Goal: Information Seeking & Learning: Learn about a topic

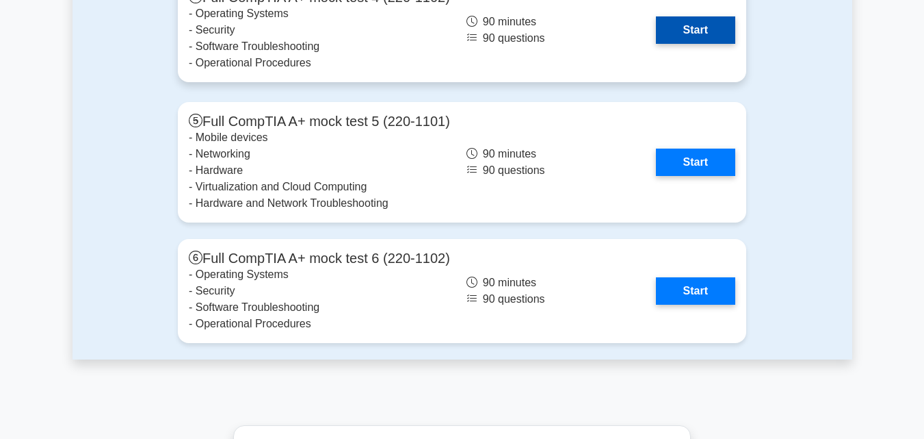
scroll to position [3560, 0]
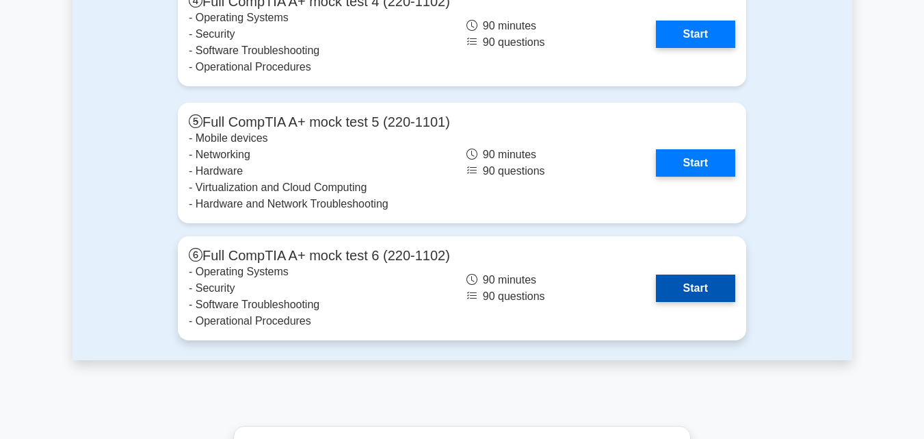
click at [683, 289] on link "Start" at bounding box center [695, 287] width 79 height 27
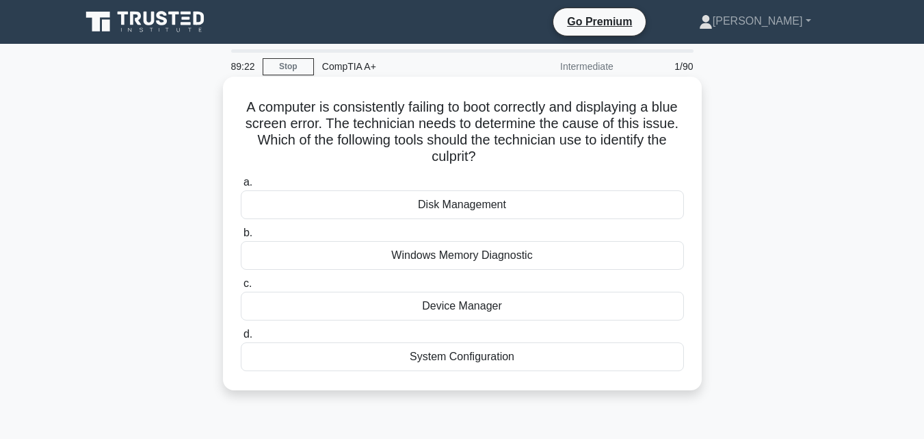
click at [426, 246] on div "Windows Memory Diagnostic" at bounding box center [462, 255] width 443 height 29
click at [241, 237] on input "b. Windows Memory Diagnostic" at bounding box center [241, 233] width 0 height 9
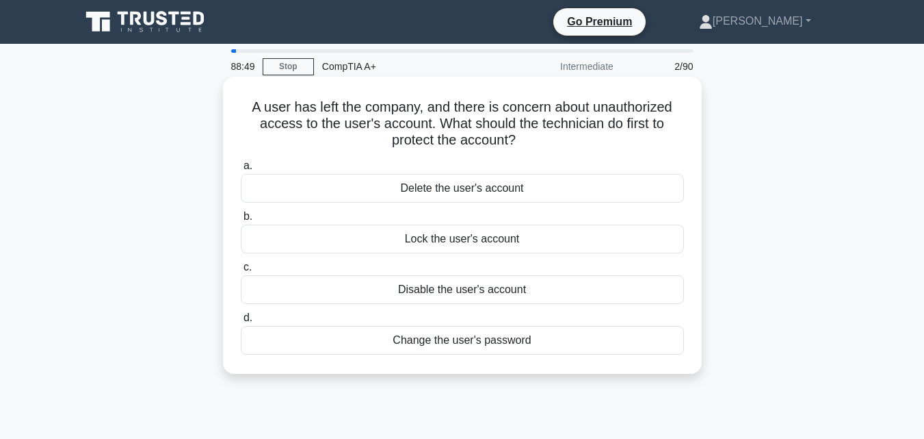
click at [470, 289] on div "Disable the user's account" at bounding box center [462, 289] width 443 height 29
click at [241, 272] on input "c. Disable the user's account" at bounding box center [241, 267] width 0 height 9
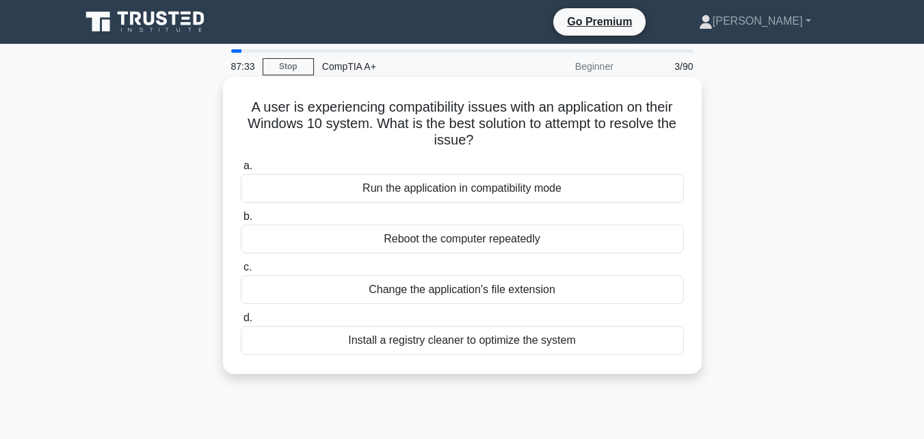
click at [399, 289] on div "Change the application's file extension" at bounding box center [462, 289] width 443 height 29
click at [241, 272] on input "c. Change the application's file extension" at bounding box center [241, 267] width 0 height 9
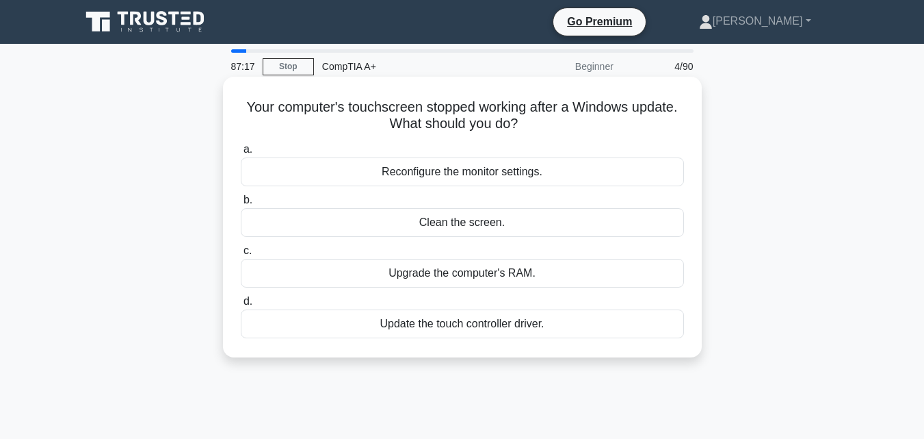
click at [393, 320] on div "Update the touch controller driver." at bounding box center [462, 323] width 443 height 29
click at [241, 306] on input "d. Update the touch controller driver." at bounding box center [241, 301] width 0 height 9
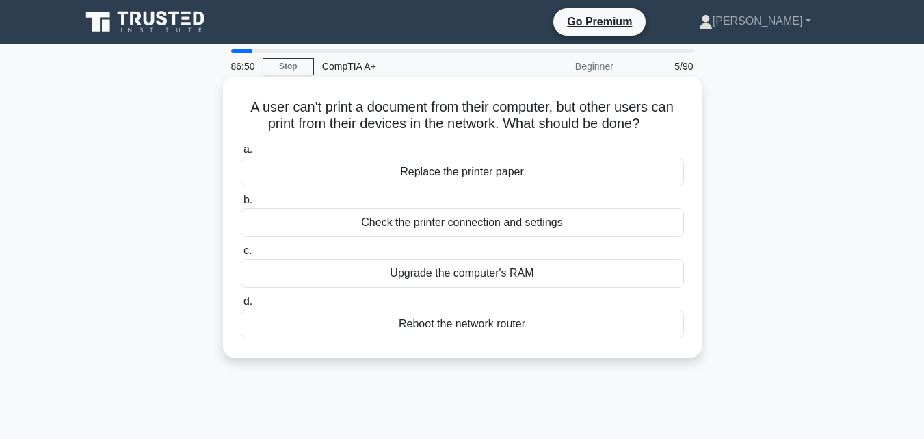
click at [424, 220] on div "Check the printer connection and settings" at bounding box center [462, 222] width 443 height 29
click at [241, 205] on input "b. Check the printer connection and settings" at bounding box center [241, 200] width 0 height 9
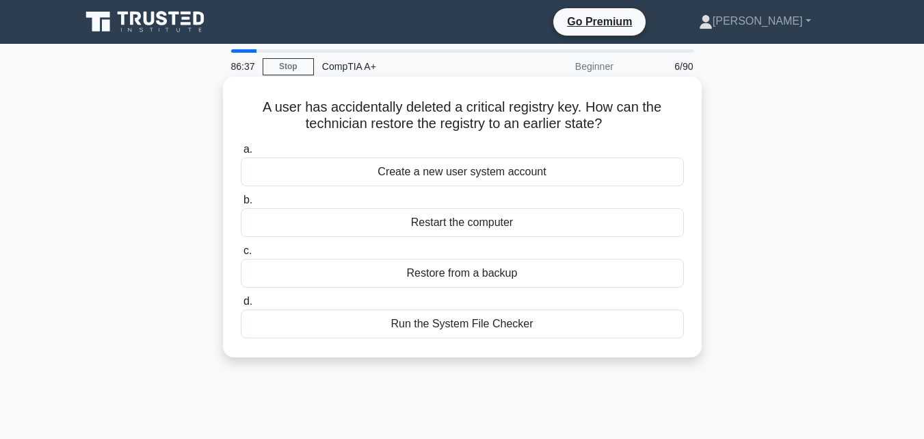
click at [411, 276] on div "Restore from a backup" at bounding box center [462, 273] width 443 height 29
click at [241, 255] on input "c. Restore from a backup" at bounding box center [241, 250] width 0 height 9
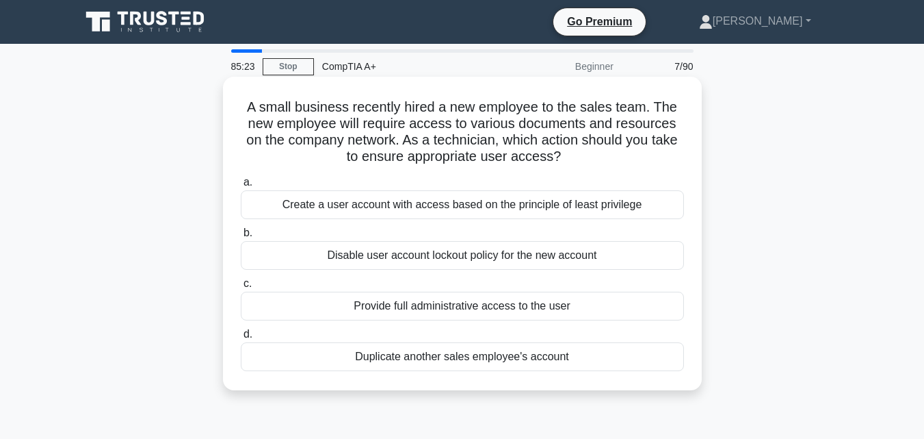
click at [436, 199] on div "Create a user account with access based on the principle of least privilege" at bounding box center [462, 204] width 443 height 29
click at [241, 187] on input "a. Create a user account with access based on the principle of least privilege" at bounding box center [241, 182] width 0 height 9
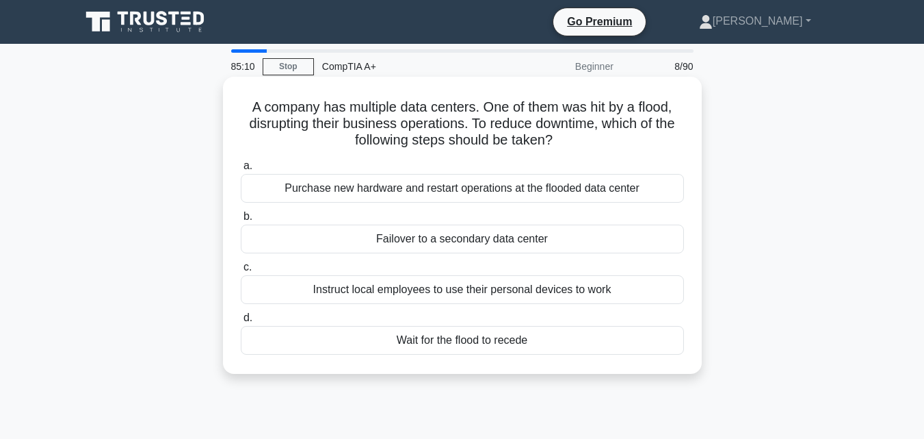
click at [426, 239] on div "Failover to a secondary data center" at bounding box center [462, 238] width 443 height 29
click at [241, 221] on input "b. Failover to a secondary data center" at bounding box center [241, 216] width 0 height 9
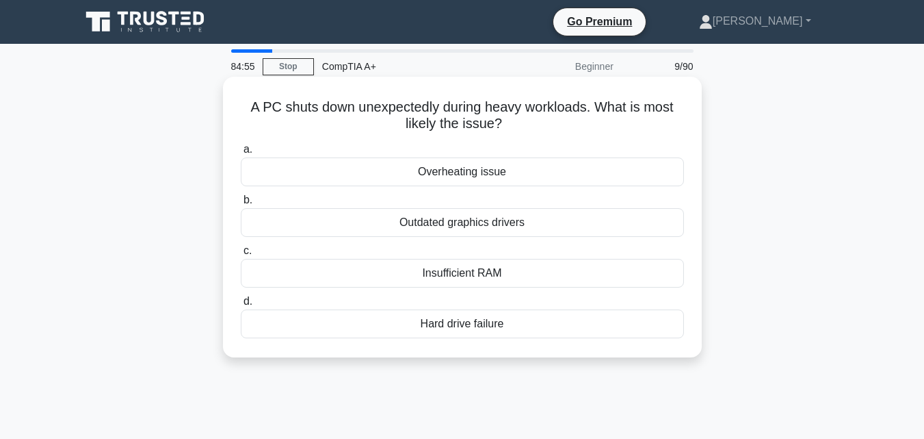
click at [419, 278] on div "Insufficient RAM" at bounding box center [462, 273] width 443 height 29
click at [241, 255] on input "c. Insufficient RAM" at bounding box center [241, 250] width 0 height 9
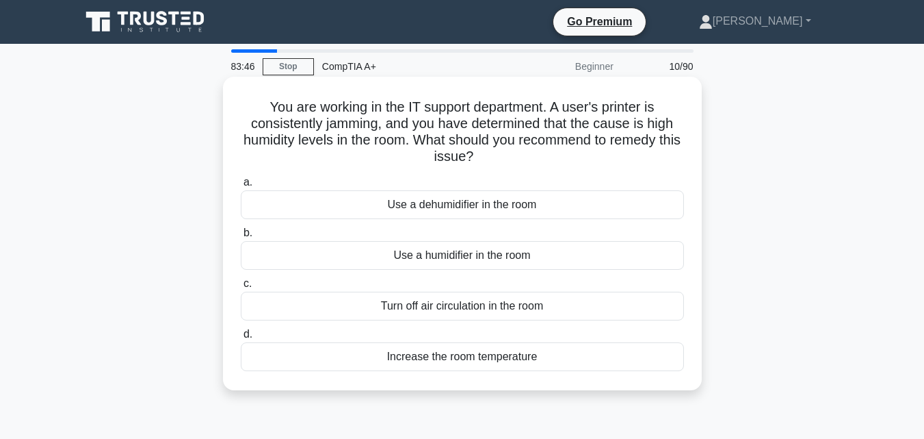
click at [409, 206] on div "Use a dehumidifier in the room" at bounding box center [462, 204] width 443 height 29
click at [241, 187] on input "a. Use a dehumidifier in the room" at bounding box center [241, 182] width 0 height 9
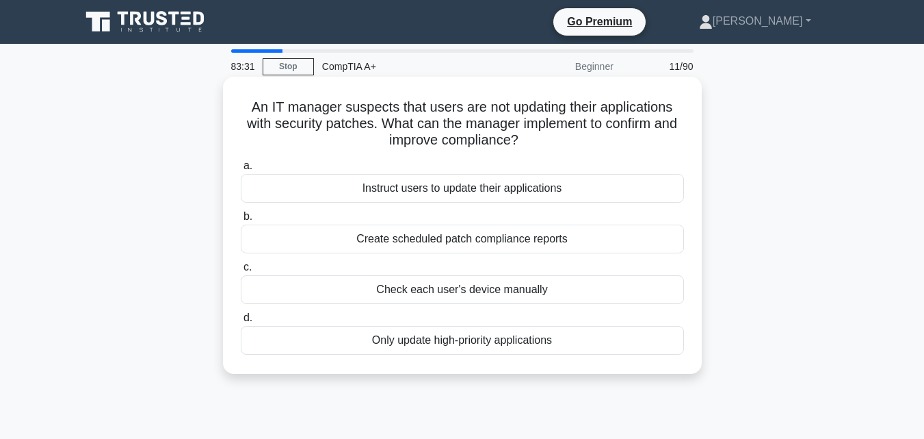
click at [420, 235] on div "Create scheduled patch compliance reports" at bounding box center [462, 238] width 443 height 29
click at [241, 221] on input "b. Create scheduled patch compliance reports" at bounding box center [241, 216] width 0 height 9
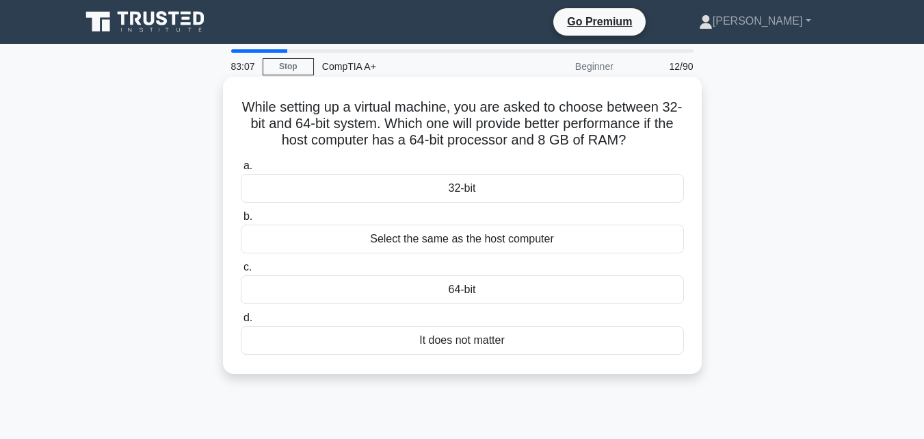
click at [425, 297] on div "64-bit" at bounding box center [462, 289] width 443 height 29
click at [241, 272] on input "c. 64-bit" at bounding box center [241, 267] width 0 height 9
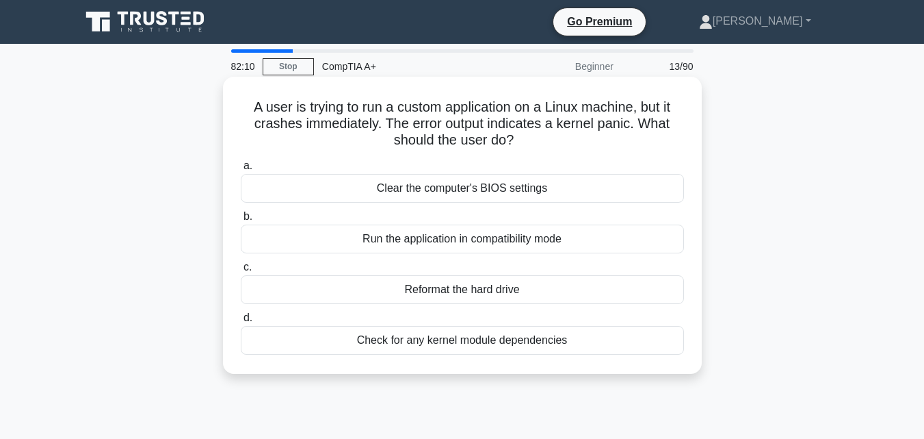
click at [449, 335] on div "Check for any kernel module dependencies" at bounding box center [462, 340] width 443 height 29
click at [241, 322] on input "d. Check for any kernel module dependencies" at bounding box center [241, 317] width 0 height 9
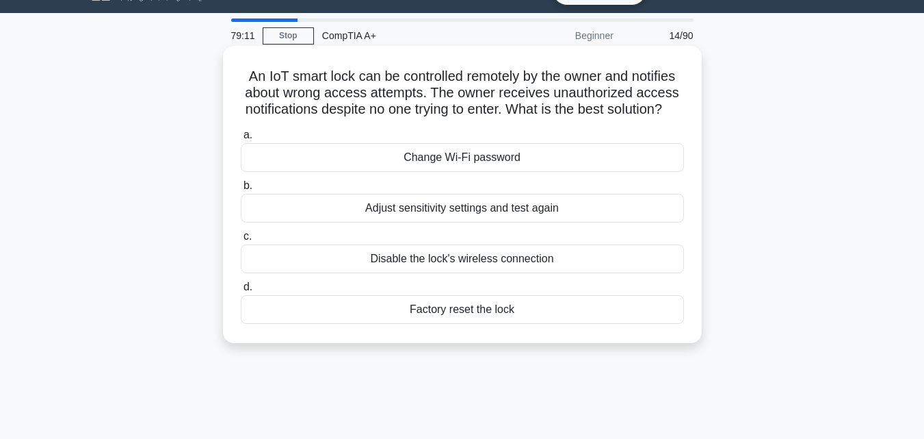
scroll to position [53, 0]
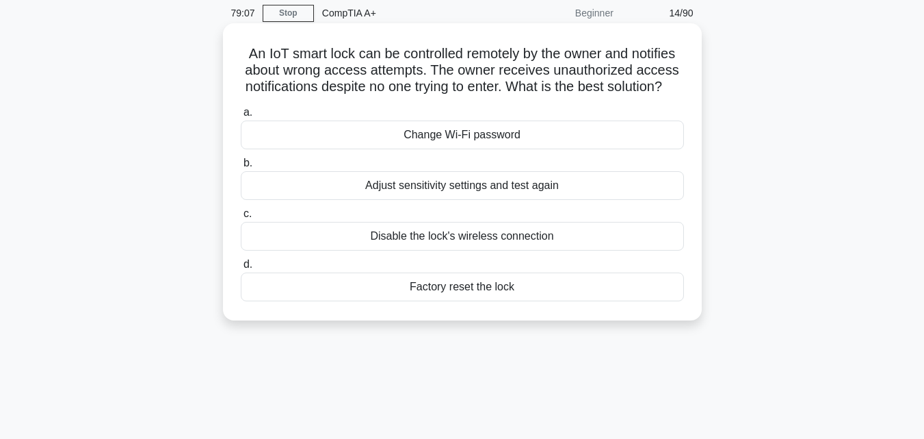
click at [439, 200] on div "Adjust sensitivity settings and test again" at bounding box center [462, 185] width 443 height 29
click at [241, 168] on input "b. Adjust sensitivity settings and test again" at bounding box center [241, 163] width 0 height 9
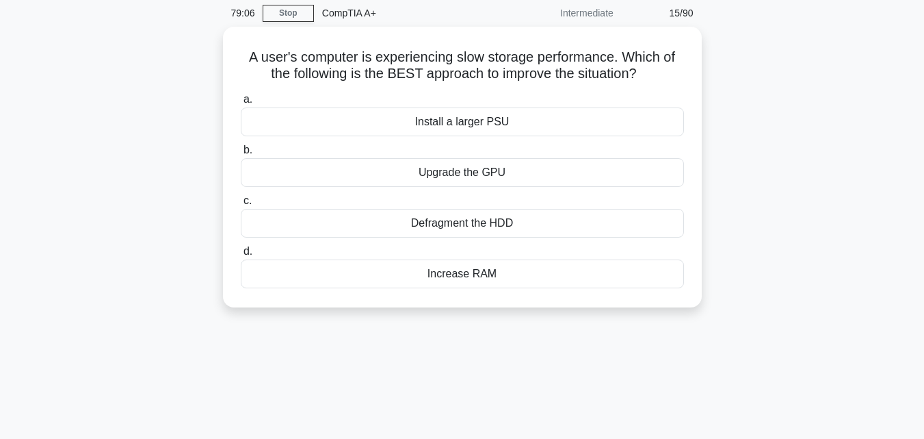
scroll to position [0, 0]
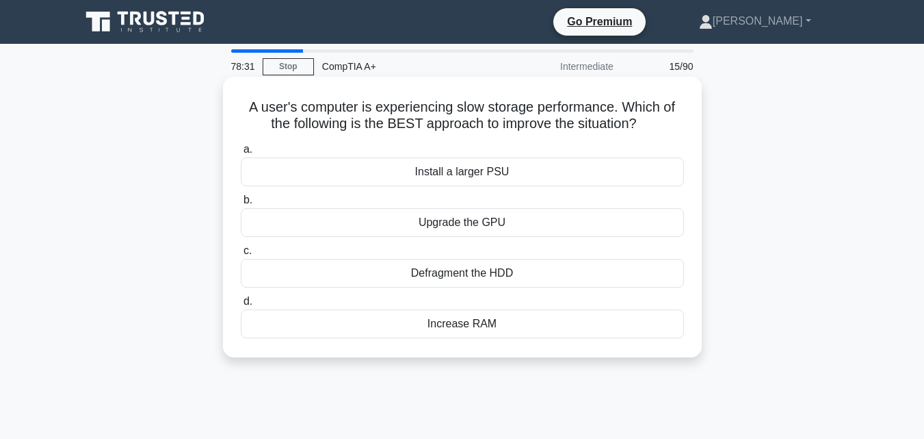
click at [452, 324] on div "Increase RAM" at bounding box center [462, 323] width 443 height 29
click at [241, 306] on input "d. Increase RAM" at bounding box center [241, 301] width 0 height 9
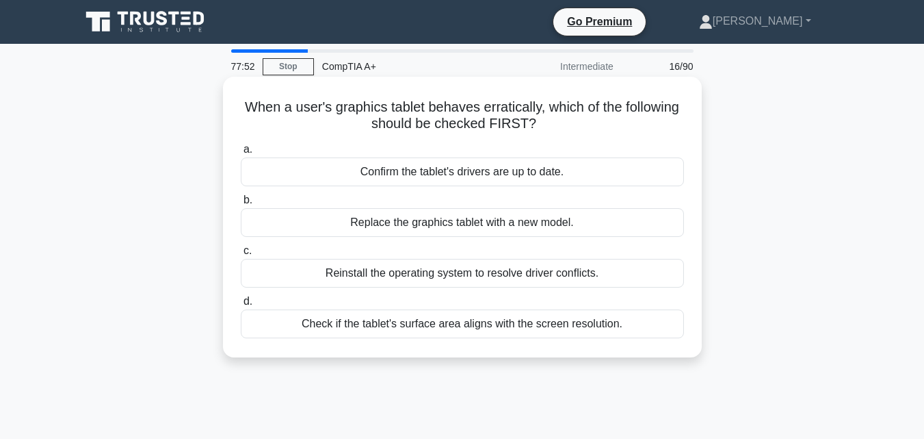
click at [415, 325] on div "Check if the tablet's surface area aligns with the screen resolution." at bounding box center [462, 323] width 443 height 29
click at [241, 306] on input "d. Check if the tablet's surface area aligns with the screen resolution." at bounding box center [241, 301] width 0 height 9
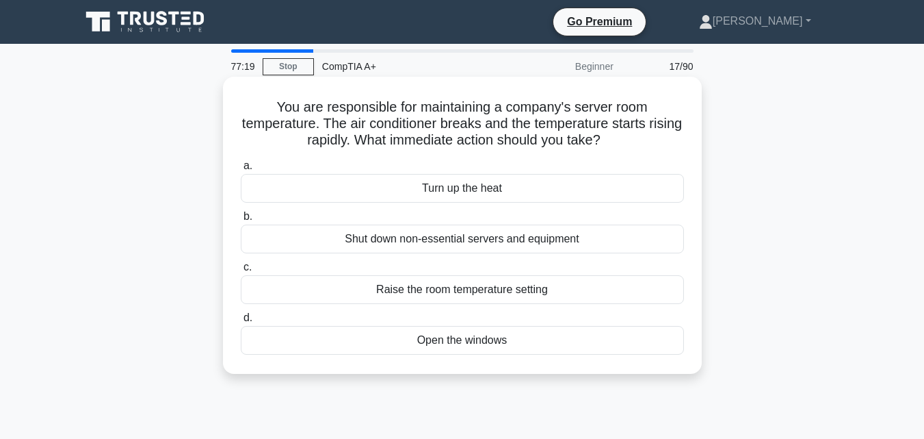
click at [433, 237] on div "Shut down non-essential servers and equipment" at bounding box center [462, 238] width 443 height 29
click at [241, 221] on input "b. Shut down non-essential servers and equipment" at bounding box center [241, 216] width 0 height 9
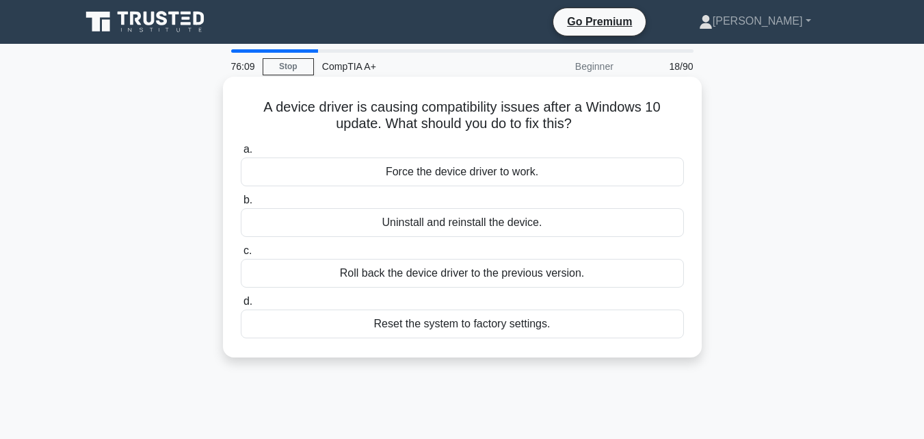
click at [417, 225] on div "Uninstall and reinstall the device." at bounding box center [462, 222] width 443 height 29
click at [241, 205] on input "b. Uninstall and reinstall the device." at bounding box center [241, 200] width 0 height 9
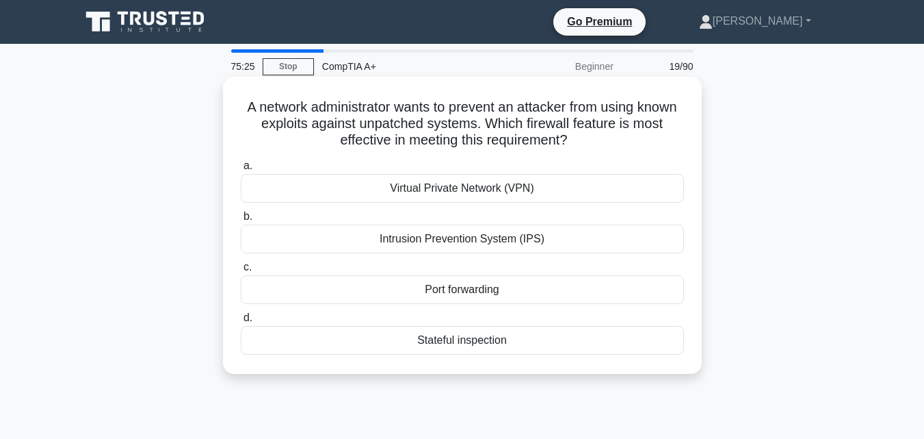
click at [402, 343] on div "Stateful inspection" at bounding box center [462, 340] width 443 height 29
click at [241, 322] on input "d. Stateful inspection" at bounding box center [241, 317] width 0 height 9
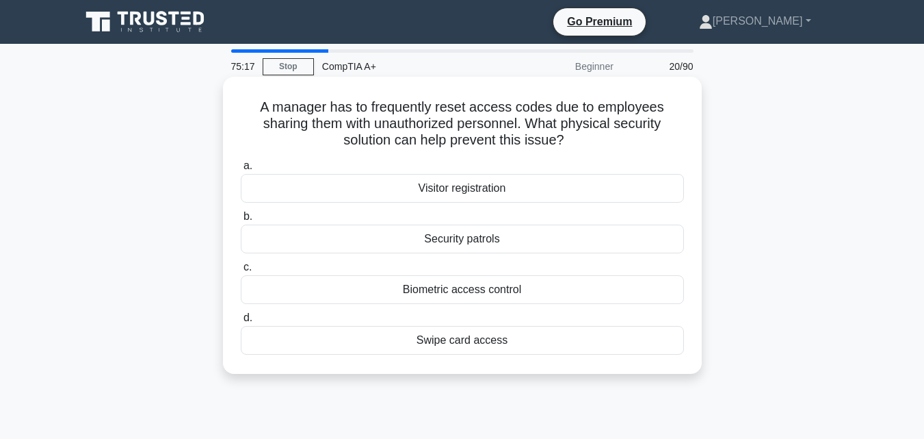
click at [456, 294] on div "Biometric access control" at bounding box center [462, 289] width 443 height 29
click at [241, 272] on input "c. Biometric access control" at bounding box center [241, 267] width 0 height 9
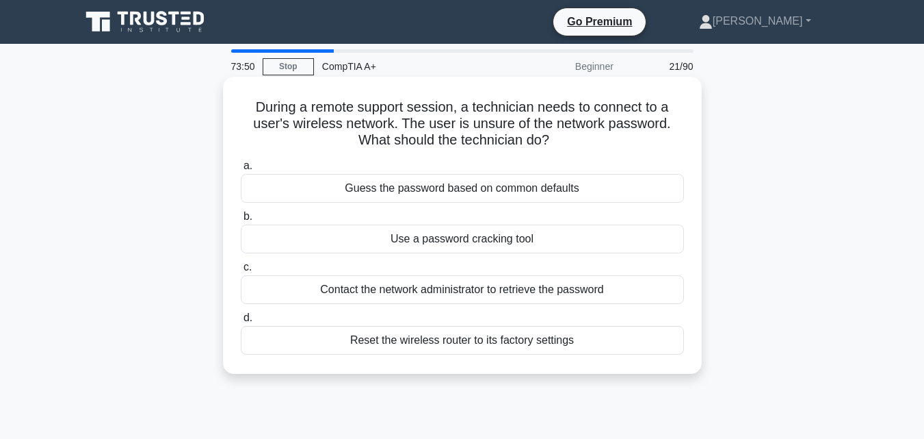
click at [396, 243] on div "Use a password cracking tool" at bounding box center [462, 238] width 443 height 29
click at [241, 221] on input "b. Use a password cracking tool" at bounding box center [241, 216] width 0 height 9
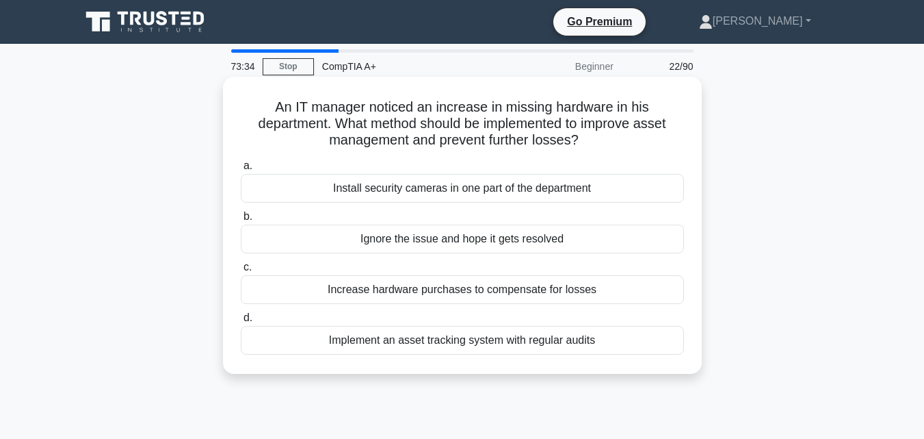
click at [400, 343] on div "Implement an asset tracking system with regular audits" at bounding box center [462, 340] width 443 height 29
click at [241, 322] on input "d. Implement an asset tracking system with regular audits" at bounding box center [241, 317] width 0 height 9
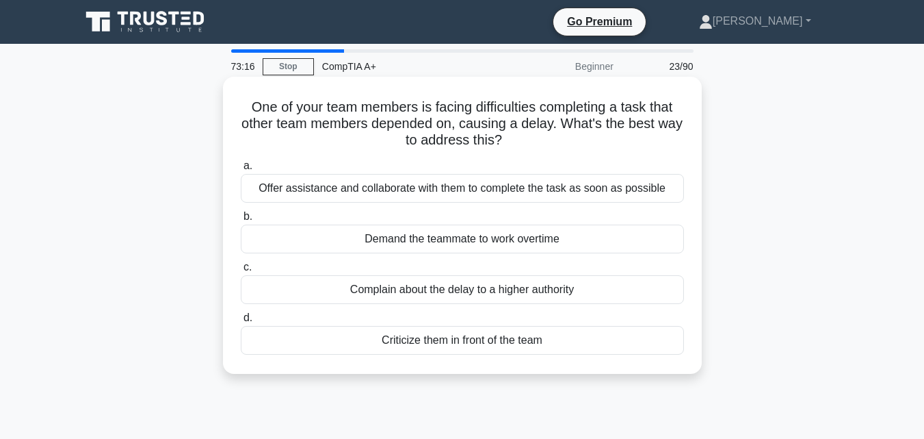
click at [401, 188] on div "Offer assistance and collaborate with them to complete the task as soon as poss…" at bounding box center [462, 188] width 443 height 29
click at [241, 170] on input "a. Offer assistance and collaborate with them to complete the task as soon as p…" at bounding box center [241, 165] width 0 height 9
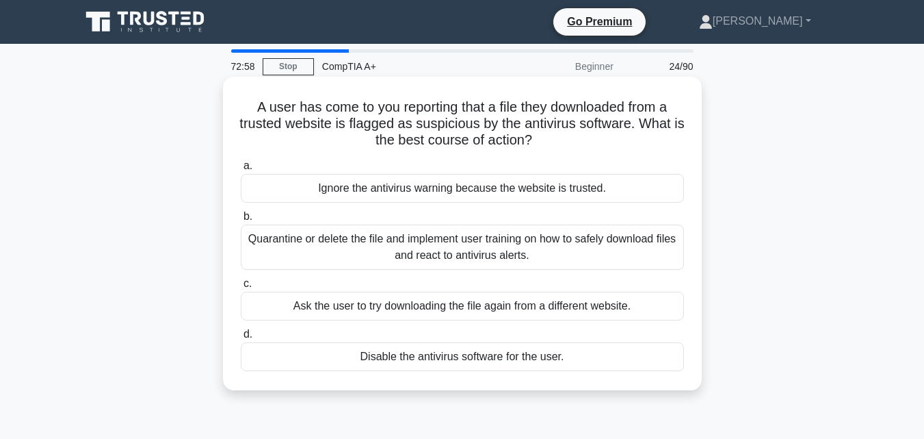
click at [347, 238] on div "Quarantine or delete the file and implement user training on how to safely down…" at bounding box center [462, 246] width 443 height 45
click at [241, 221] on input "b. Quarantine or delete the file and implement user training on how to safely d…" at bounding box center [241, 216] width 0 height 9
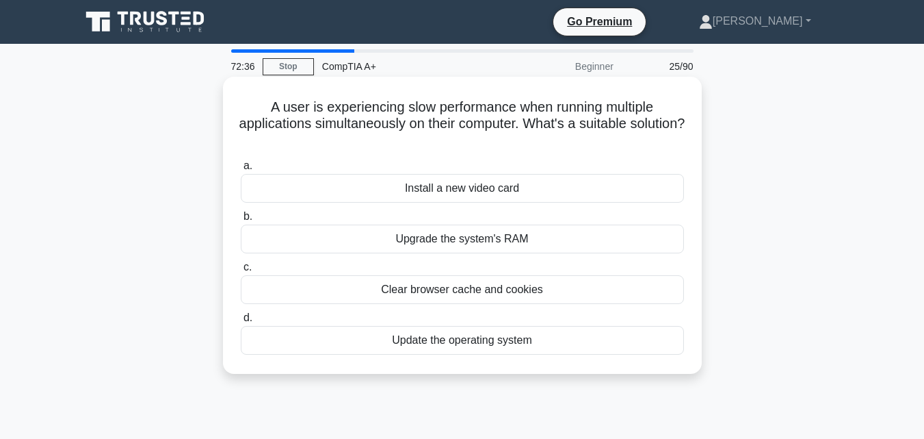
click at [363, 290] on div "Clear browser cache and cookies" at bounding box center [462, 289] width 443 height 29
click at [241, 272] on input "c. Clear browser cache and cookies" at bounding box center [241, 267] width 0 height 9
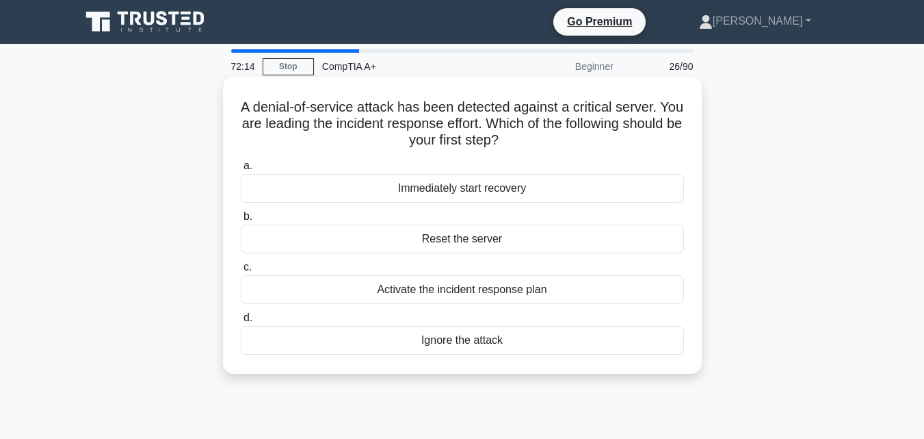
click at [423, 287] on div "Activate the incident response plan" at bounding box center [462, 289] width 443 height 29
click at [241, 272] on input "c. Activate the incident response plan" at bounding box center [241, 267] width 0 height 9
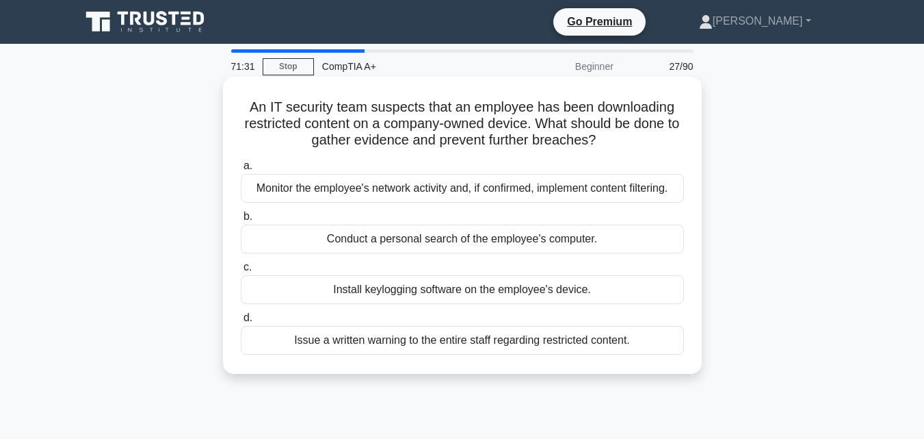
click at [359, 192] on div "Monitor the employee's network activity and, if confirmed, implement content fi…" at bounding box center [462, 188] width 443 height 29
click at [241, 170] on input "a. Monitor the employee's network activity and, if confirmed, implement content…" at bounding box center [241, 165] width 0 height 9
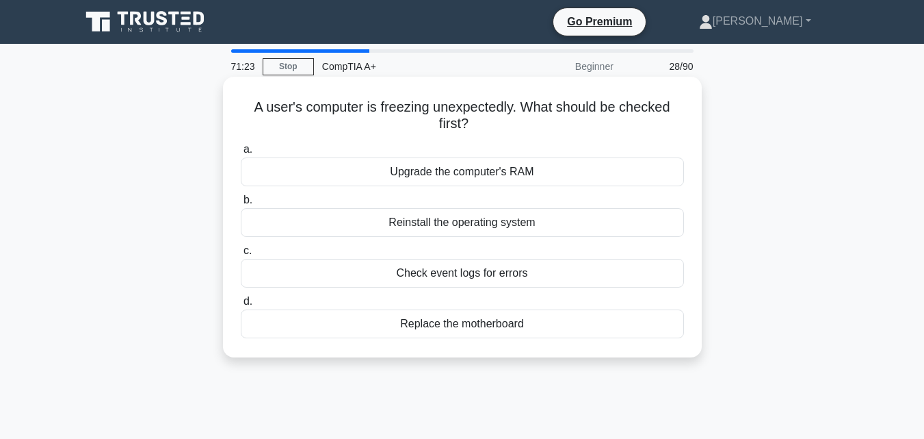
click at [393, 174] on div "Upgrade the computer's RAM" at bounding box center [462, 171] width 443 height 29
click at [241, 154] on input "a. Upgrade the computer's RAM" at bounding box center [241, 149] width 0 height 9
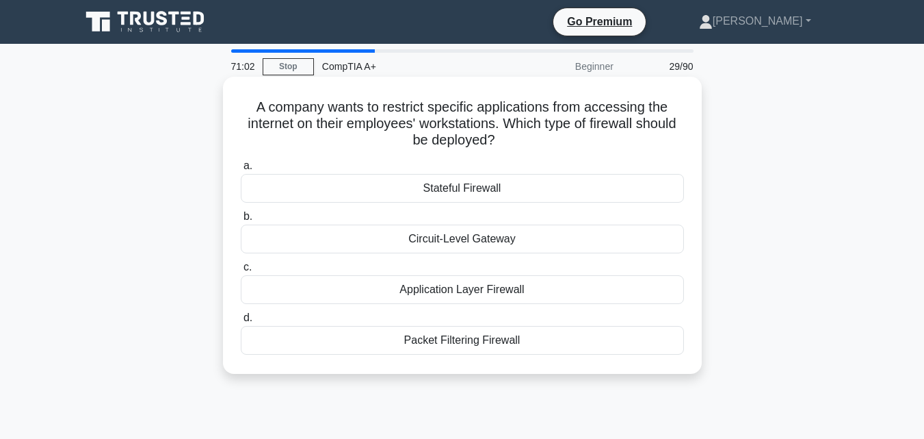
click at [387, 291] on div "Application Layer Firewall" at bounding box center [462, 289] width 443 height 29
click at [241, 272] on input "c. Application Layer Firewall" at bounding box center [241, 267] width 0 height 9
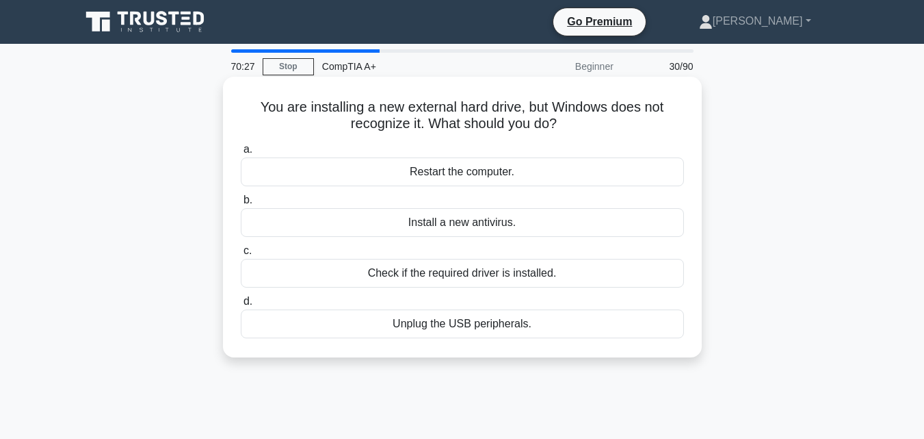
click at [401, 278] on div "Check if the required driver is installed." at bounding box center [462, 273] width 443 height 29
click at [241, 255] on input "c. Check if the required driver is installed." at bounding box center [241, 250] width 0 height 9
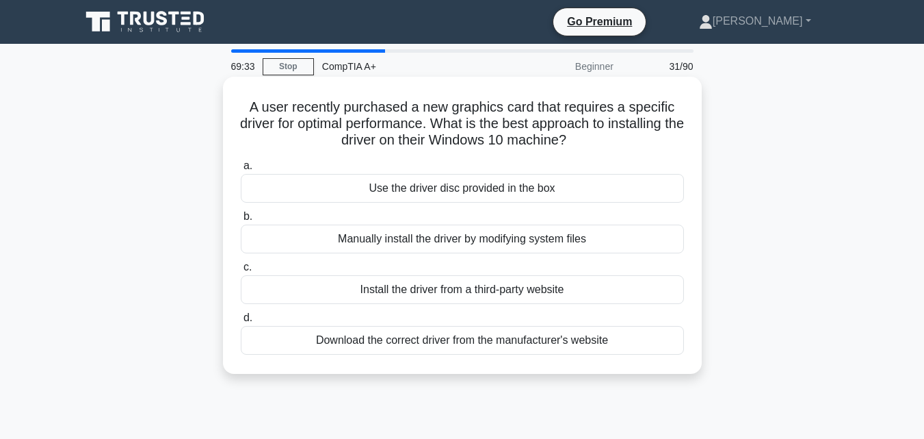
click at [383, 338] on div "Download the correct driver from the manufacturer's website" at bounding box center [462, 340] width 443 height 29
click at [241, 322] on input "d. Download the correct driver from the manufacturer's website" at bounding box center [241, 317] width 0 height 9
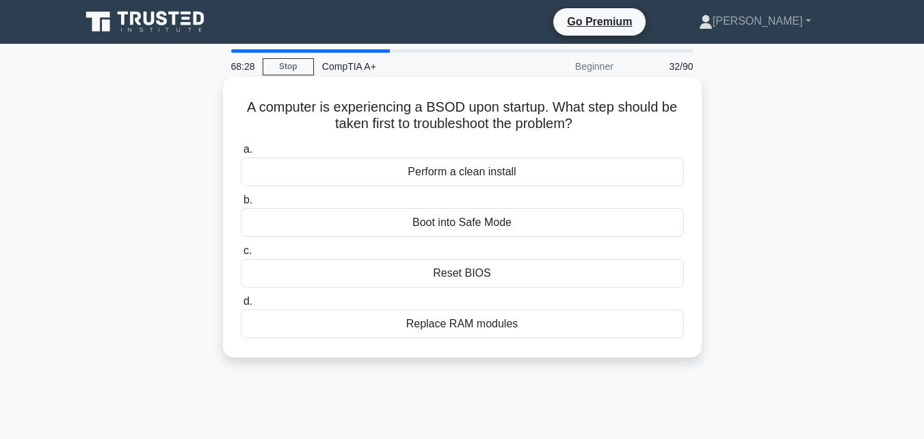
click at [439, 274] on div "Reset BIOS" at bounding box center [462, 273] width 443 height 29
click at [241, 255] on input "c. Reset BIOS" at bounding box center [241, 250] width 0 height 9
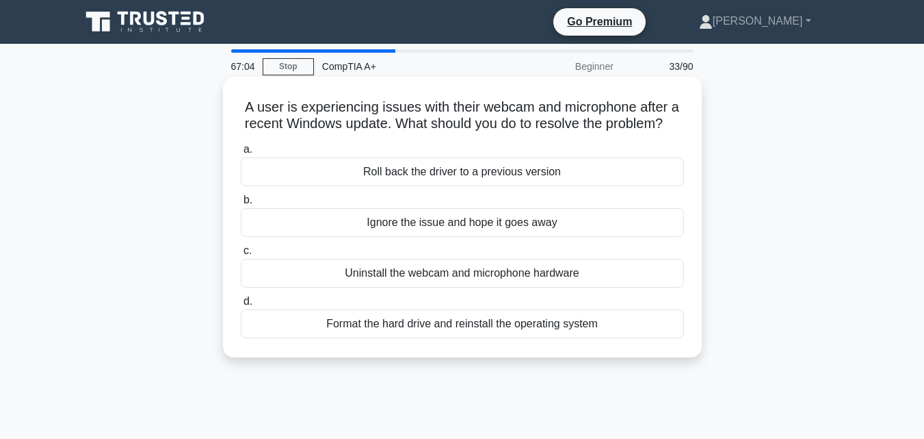
click at [388, 338] on div "Format the hard drive and reinstall the operating system" at bounding box center [462, 323] width 443 height 29
click at [241, 306] on input "d. Format the hard drive and reinstall the operating system" at bounding box center [241, 301] width 0 height 9
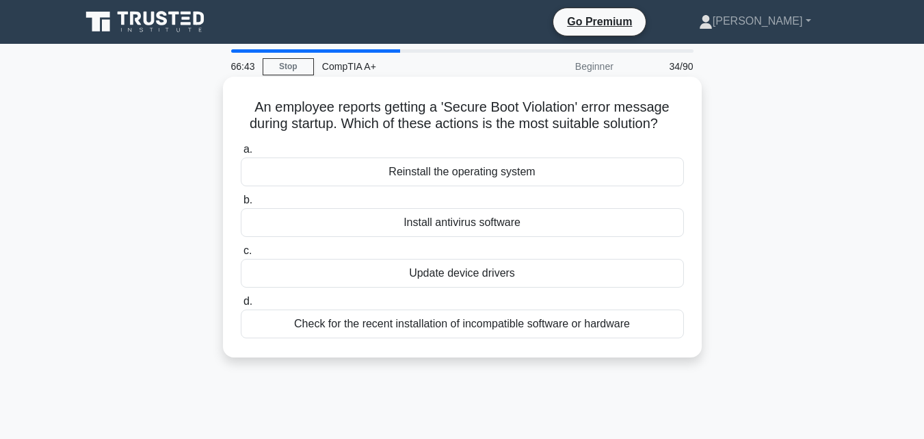
click at [413, 328] on div "Check for the recent installation of incompatible software or hardware" at bounding box center [462, 323] width 443 height 29
click at [241, 306] on input "d. Check for the recent installation of incompatible software or hardware" at bounding box center [241, 301] width 0 height 9
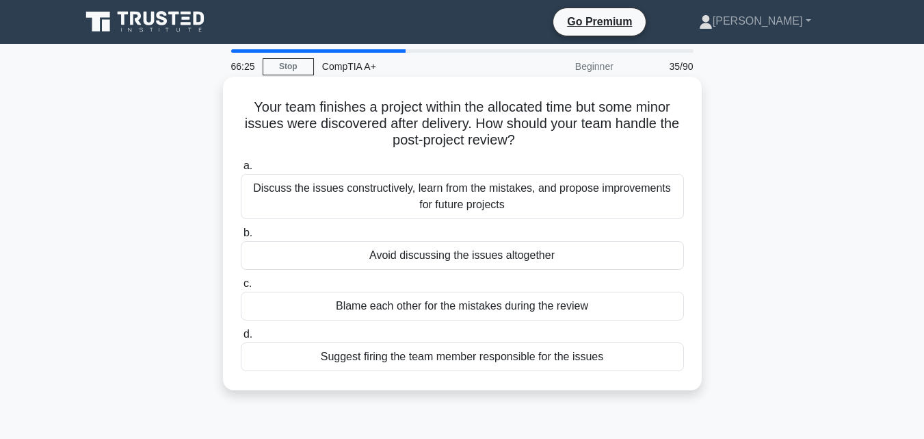
click at [396, 183] on div "Discuss the issues constructively, learn from the mistakes, and propose improve…" at bounding box center [462, 196] width 443 height 45
click at [241, 170] on input "a. Discuss the issues constructively, learn from the mistakes, and propose impr…" at bounding box center [241, 165] width 0 height 9
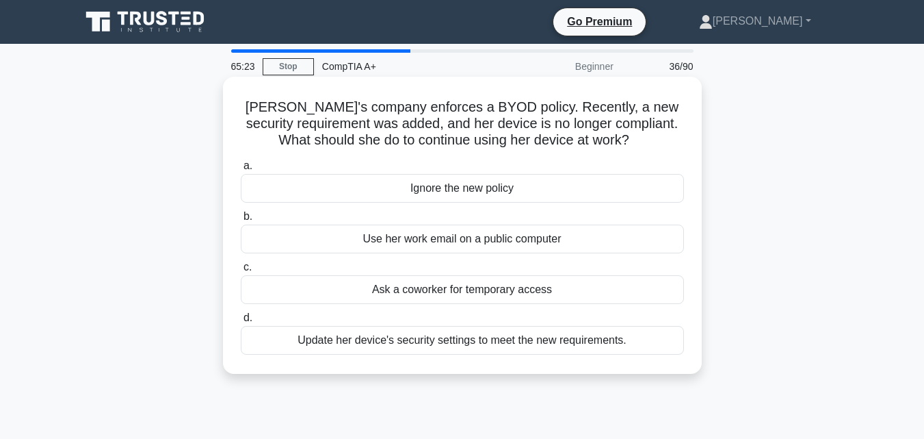
click at [405, 341] on div "Update her device's security settings to meet the new requirements." at bounding box center [462, 340] width 443 height 29
click at [241, 322] on input "d. Update her device's security settings to meet the new requirements." at bounding box center [241, 317] width 0 height 9
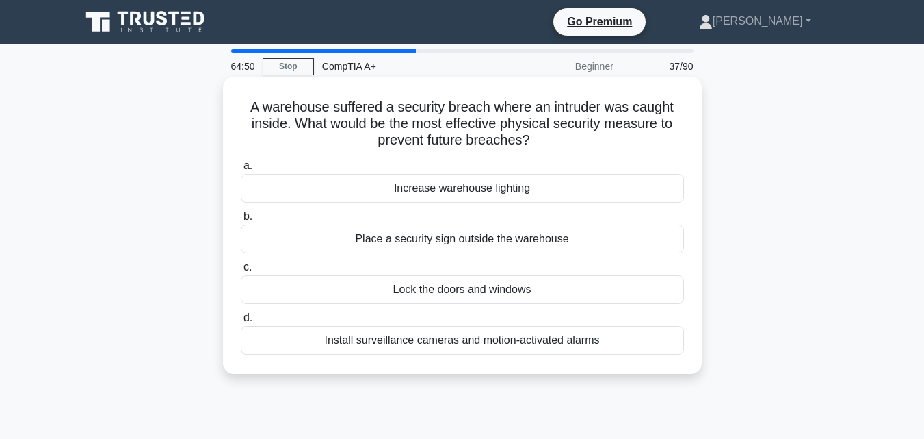
click at [413, 342] on div "Install surveillance cameras and motion-activated alarms" at bounding box center [462, 340] width 443 height 29
click at [241, 322] on input "d. Install surveillance cameras and motion-activated alarms" at bounding box center [241, 317] width 0 height 9
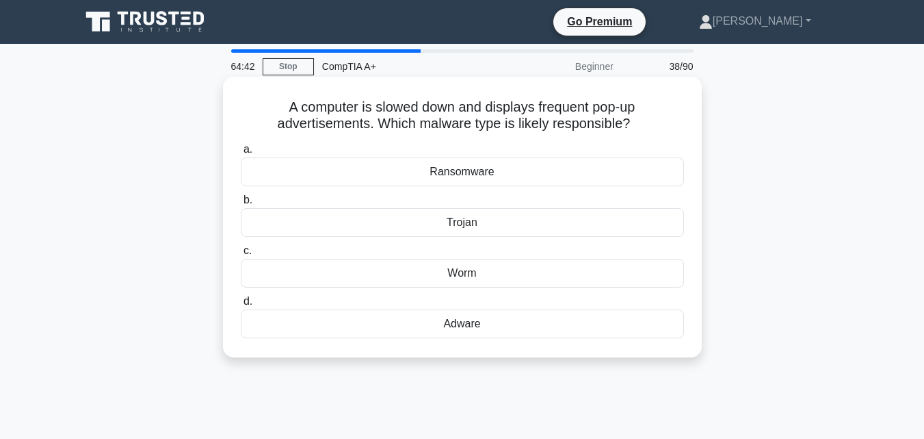
click at [460, 320] on div "Adware" at bounding box center [462, 323] width 443 height 29
click at [241, 306] on input "d. Adware" at bounding box center [241, 301] width 0 height 9
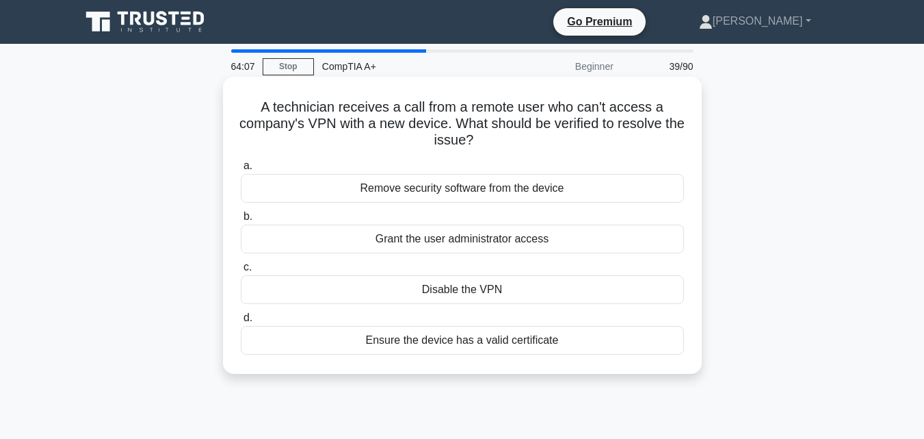
click at [444, 339] on div "Ensure the device has a valid certificate" at bounding box center [462, 340] width 443 height 29
click at [241, 322] on input "d. Ensure the device has a valid certificate" at bounding box center [241, 317] width 0 height 9
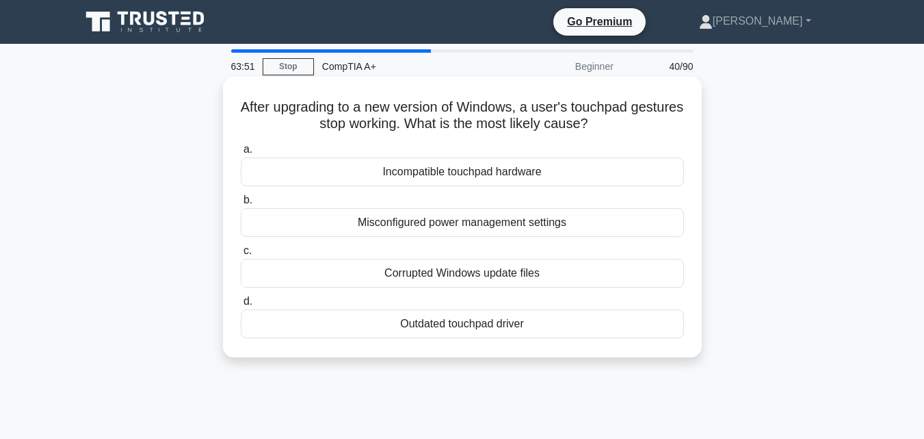
click at [428, 175] on div "Incompatible touchpad hardware" at bounding box center [462, 171] width 443 height 29
click at [241, 154] on input "a. Incompatible touchpad hardware" at bounding box center [241, 149] width 0 height 9
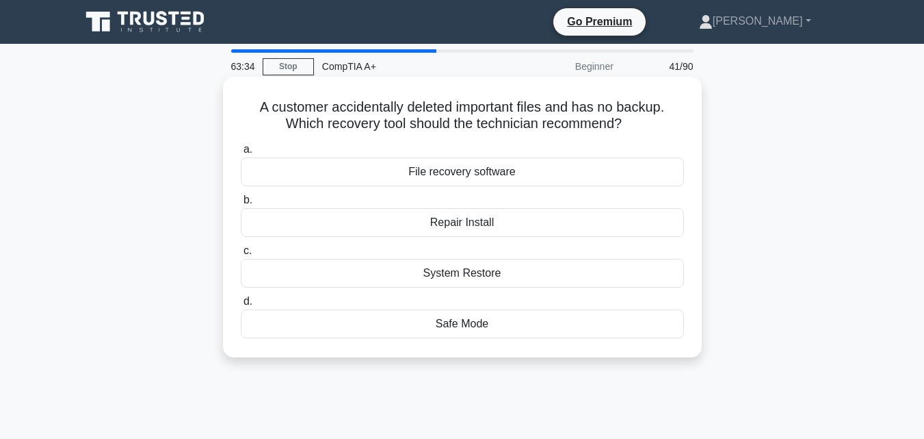
click at [437, 174] on div "File recovery software" at bounding box center [462, 171] width 443 height 29
click at [241, 154] on input "a. File recovery software" at bounding box center [241, 149] width 0 height 9
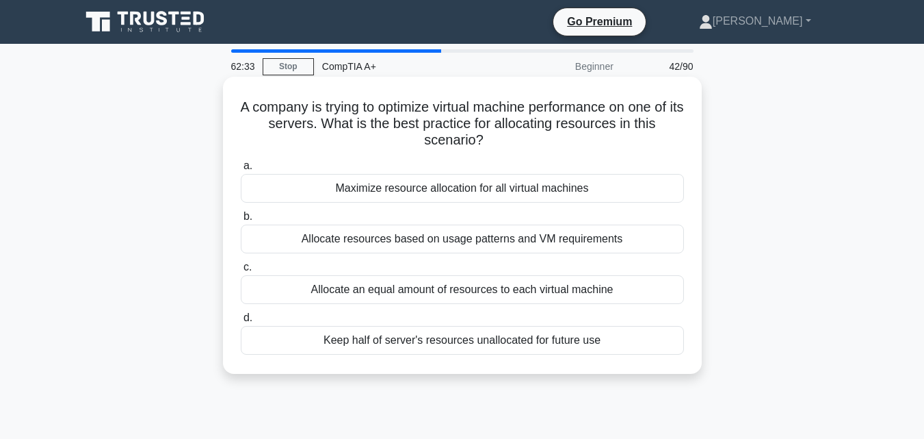
click at [475, 194] on div "Maximize resource allocation for all virtual machines" at bounding box center [462, 188] width 443 height 29
click at [241, 170] on input "a. Maximize resource allocation for all virtual machines" at bounding box center [241, 165] width 0 height 9
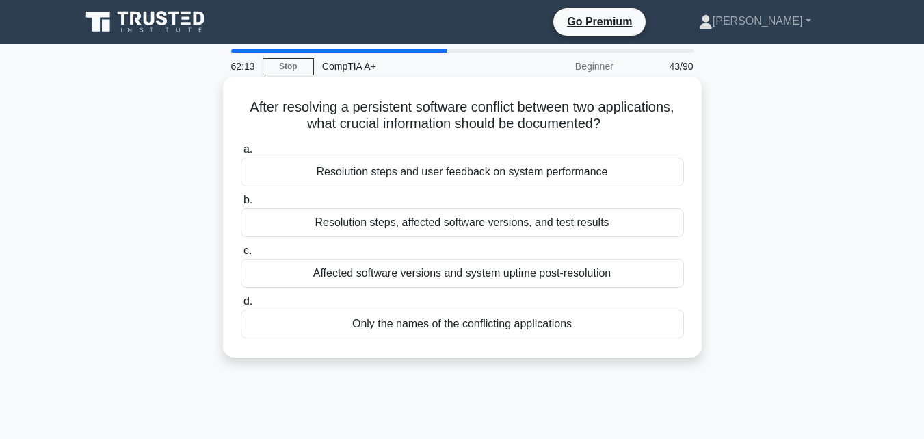
click at [419, 220] on div "Resolution steps, affected software versions, and test results" at bounding box center [462, 222] width 443 height 29
click at [241, 205] on input "b. Resolution steps, affected software versions, and test results" at bounding box center [241, 200] width 0 height 9
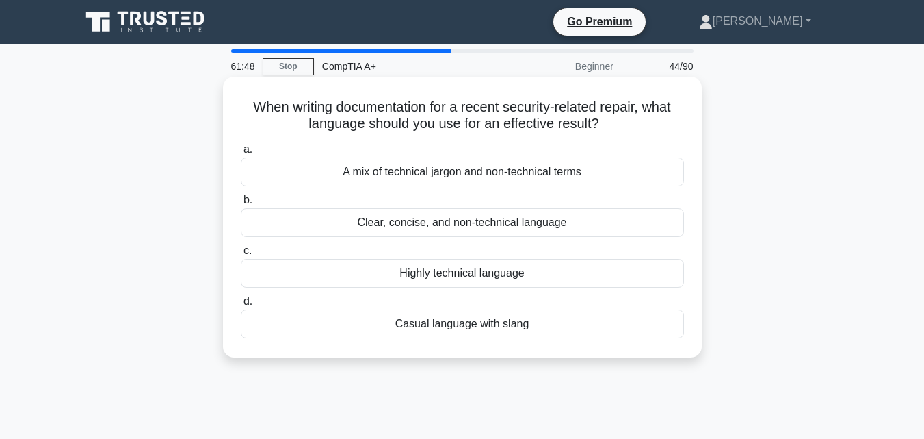
click at [460, 278] on div "Highly technical language" at bounding box center [462, 273] width 443 height 29
click at [241, 255] on input "c. Highly technical language" at bounding box center [241, 250] width 0 height 9
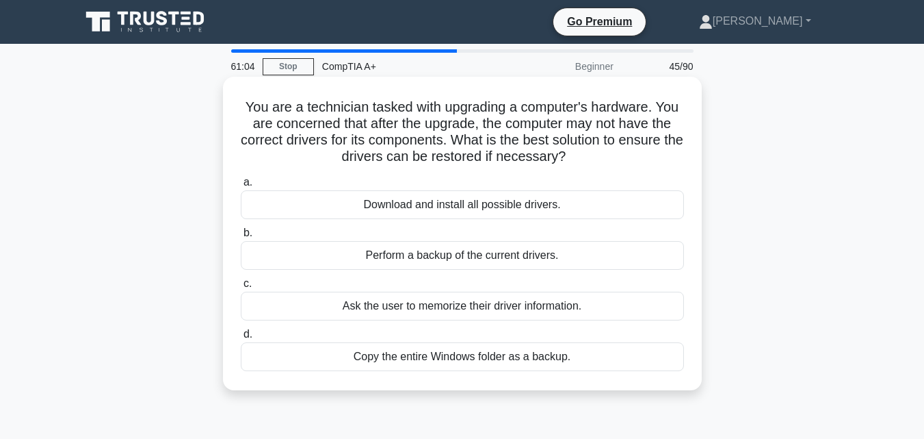
click at [492, 255] on div "Perform a backup of the current drivers." at bounding box center [462, 255] width 443 height 29
click at [241, 237] on input "b. Perform a backup of the current drivers." at bounding box center [241, 233] width 0 height 9
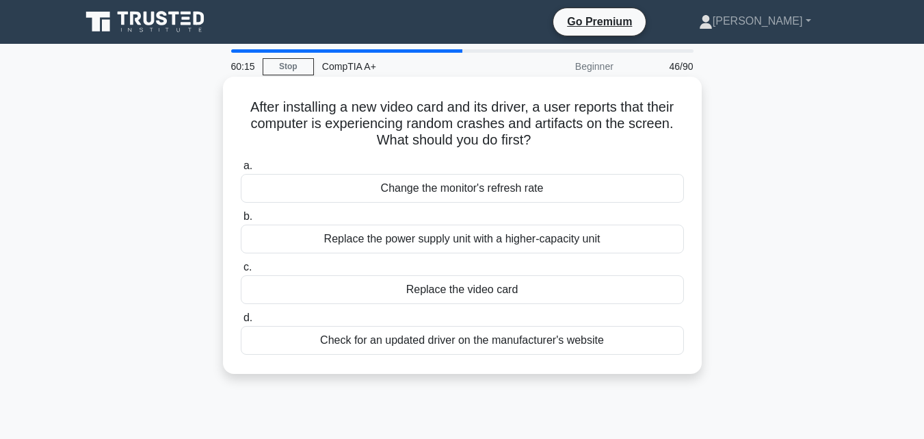
click at [416, 346] on div "Check for an updated driver on the manufacturer's website" at bounding box center [462, 340] width 443 height 29
click at [241, 322] on input "d. Check for an updated driver on the manufacturer's website" at bounding box center [241, 317] width 0 height 9
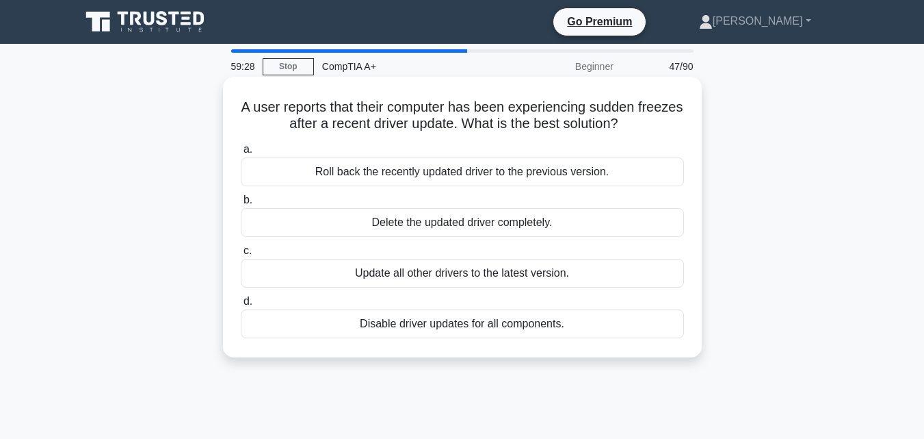
click at [492, 277] on div "Update all other drivers to the latest version." at bounding box center [462, 273] width 443 height 29
click at [241, 255] on input "c. Update all other drivers to the latest version." at bounding box center [241, 250] width 0 height 9
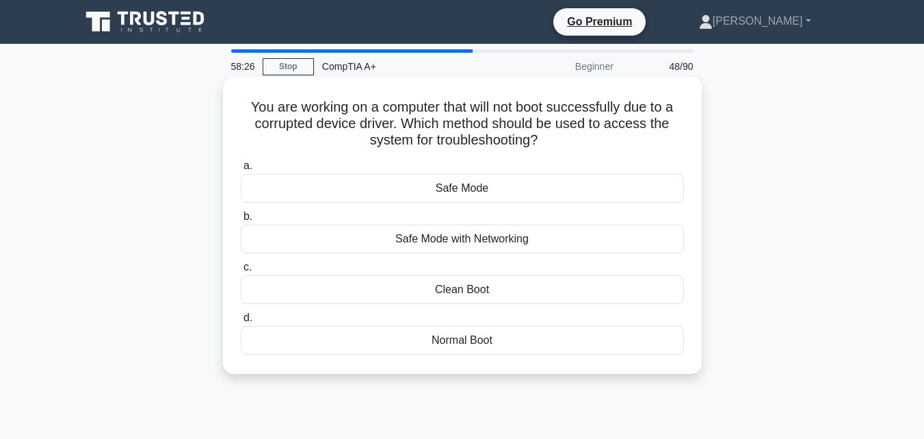
click at [474, 233] on div "Safe Mode with Networking" at bounding box center [462, 238] width 443 height 29
click at [241, 221] on input "b. Safe Mode with Networking" at bounding box center [241, 216] width 0 height 9
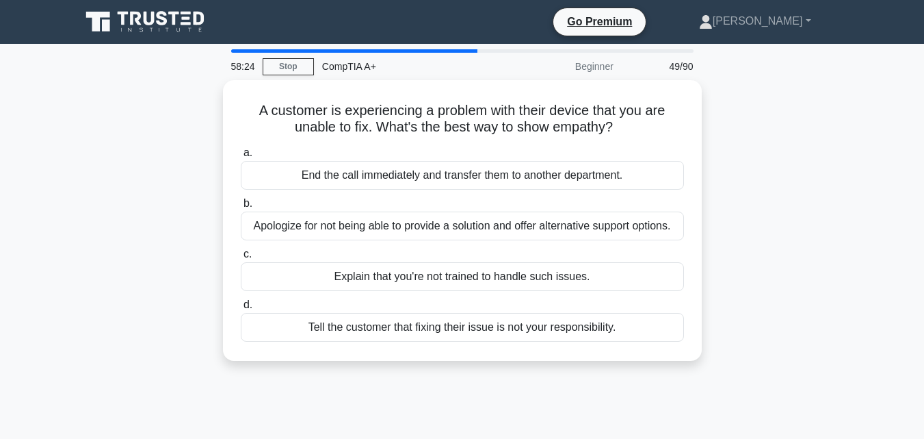
click at [474, 233] on div "Apologize for not being able to provide a solution and offer alternative suppor…" at bounding box center [462, 225] width 443 height 29
click at [241, 208] on input "b. Apologize for not being able to provide a solution and offer alternative sup…" at bounding box center [241, 203] width 0 height 9
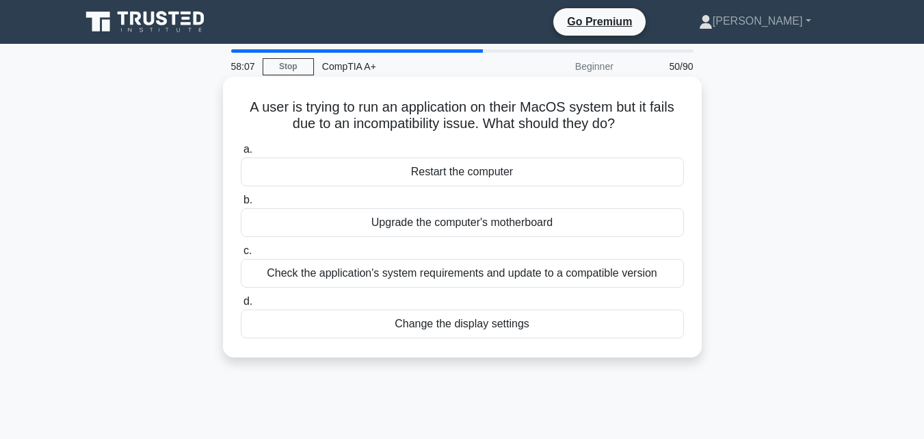
click at [447, 268] on div "Check the application's system requirements and update to a compatible version" at bounding box center [462, 273] width 443 height 29
click at [241, 255] on input "c. Check the application's system requirements and update to a compatible versi…" at bounding box center [241, 250] width 0 height 9
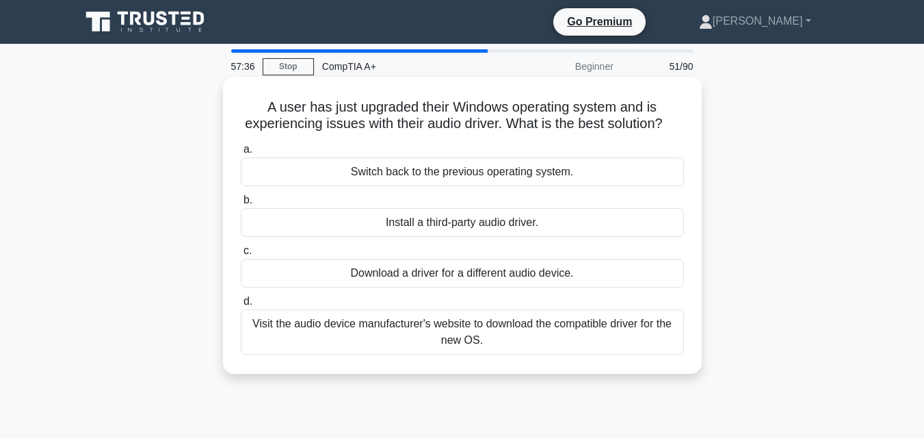
click at [433, 335] on div "Visit the audio device manufacturer's website to download the compatible driver…" at bounding box center [462, 331] width 443 height 45
click at [241, 306] on input "d. Visit the audio device manufacturer's website to download the compatible dri…" at bounding box center [241, 301] width 0 height 9
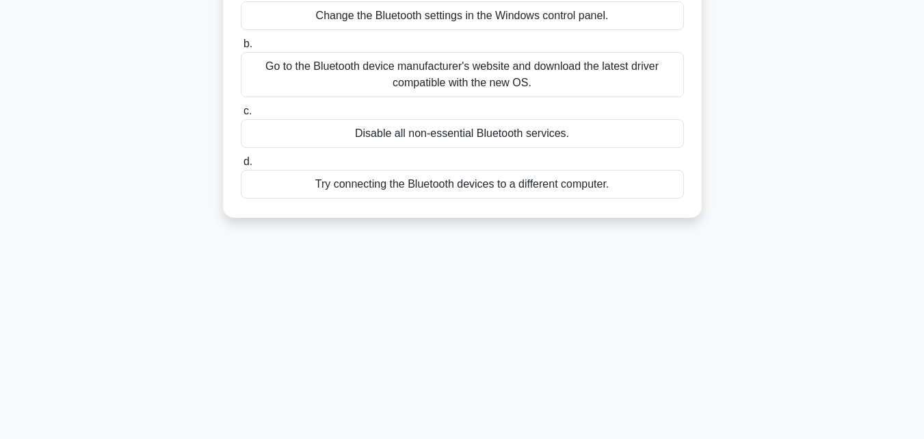
scroll to position [170, 0]
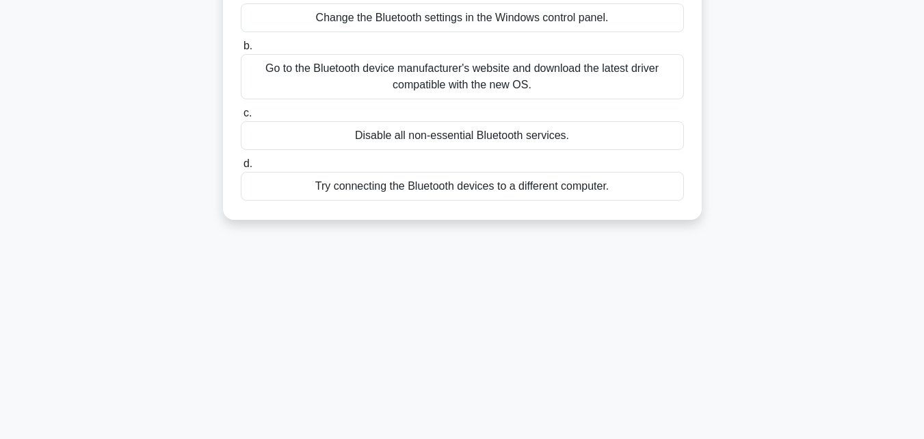
click at [578, 84] on div "Go to the Bluetooth device manufacturer's website and download the latest drive…" at bounding box center [462, 76] width 443 height 45
click at [241, 51] on input "b. Go to the Bluetooth device manufacturer's website and download the latest dr…" at bounding box center [241, 46] width 0 height 9
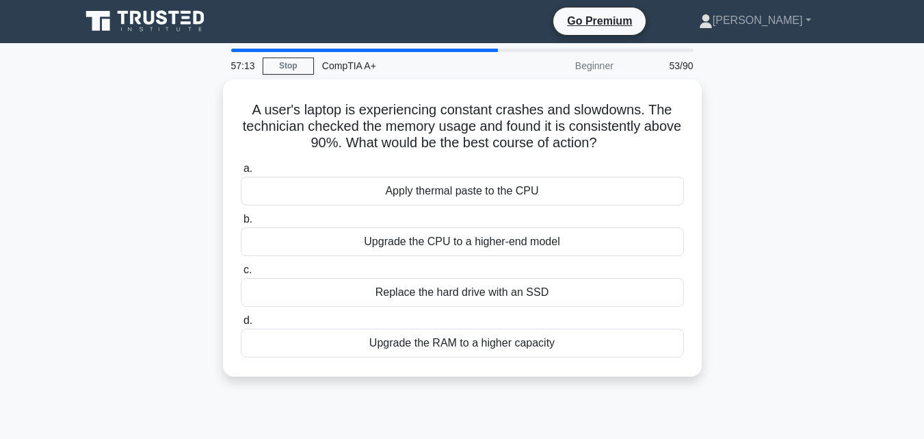
scroll to position [0, 0]
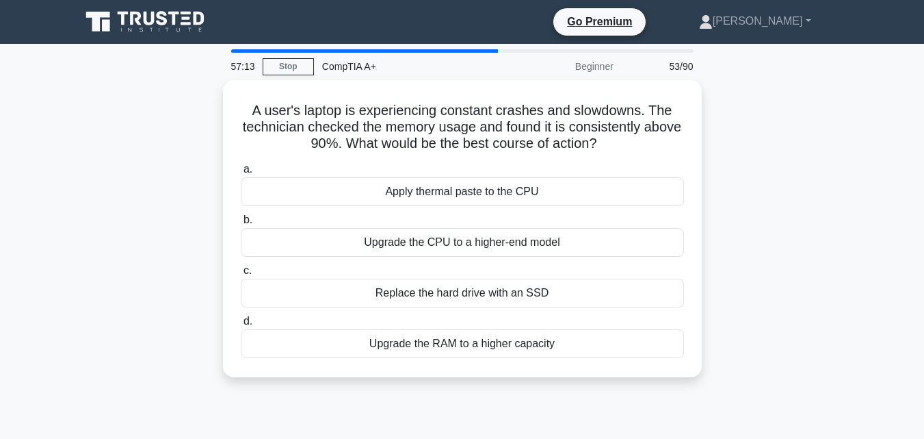
click at [578, 86] on div "A user's laptop is experiencing constant crashes and slowdowns. The technician …" at bounding box center [463, 229] width 468 height 286
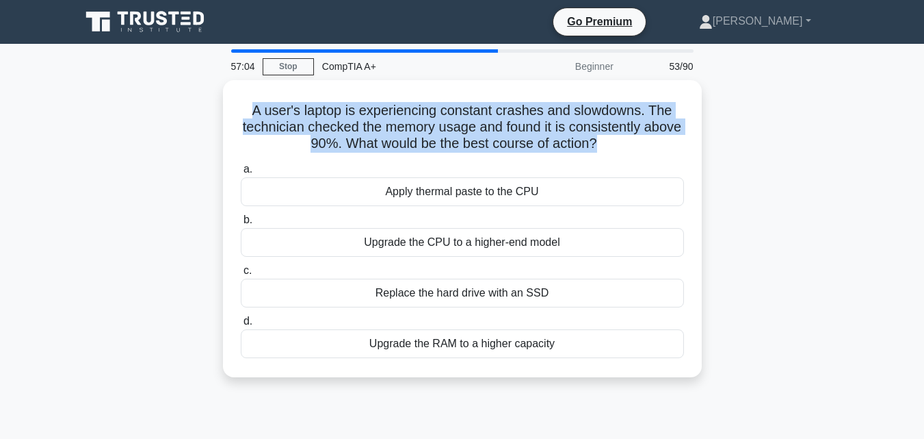
click at [578, 86] on div "A user's laptop is experiencing constant crashes and slowdowns. The technician …" at bounding box center [463, 229] width 468 height 286
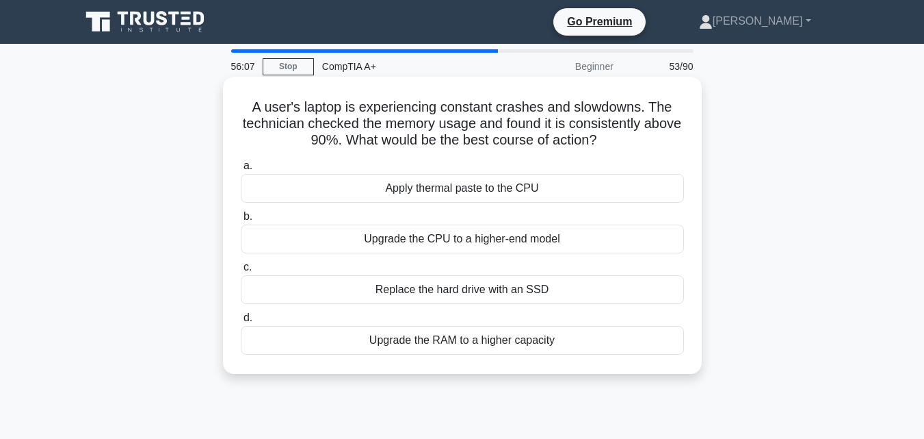
click at [425, 294] on div "Replace the hard drive with an SSD" at bounding box center [462, 289] width 443 height 29
click at [241, 272] on input "c. Replace the hard drive with an SSD" at bounding box center [241, 267] width 0 height 9
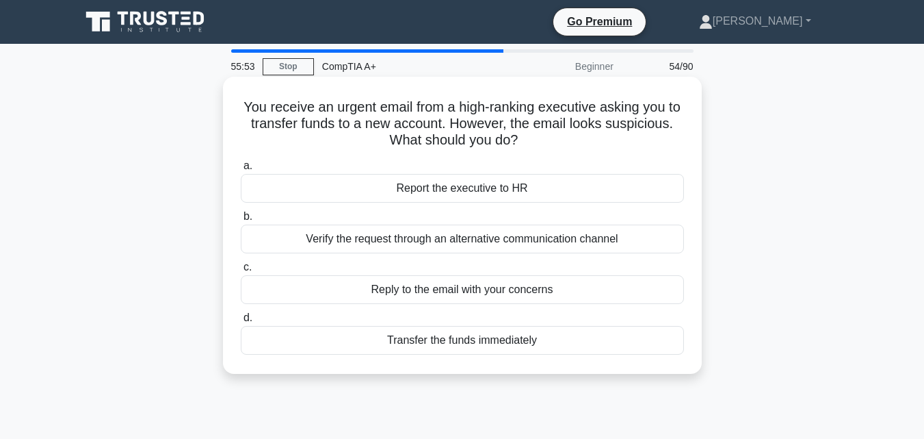
click at [478, 248] on div "Verify the request through an alternative communication channel" at bounding box center [462, 238] width 443 height 29
click at [241, 221] on input "b. Verify the request through an alternative communication channel" at bounding box center [241, 216] width 0 height 9
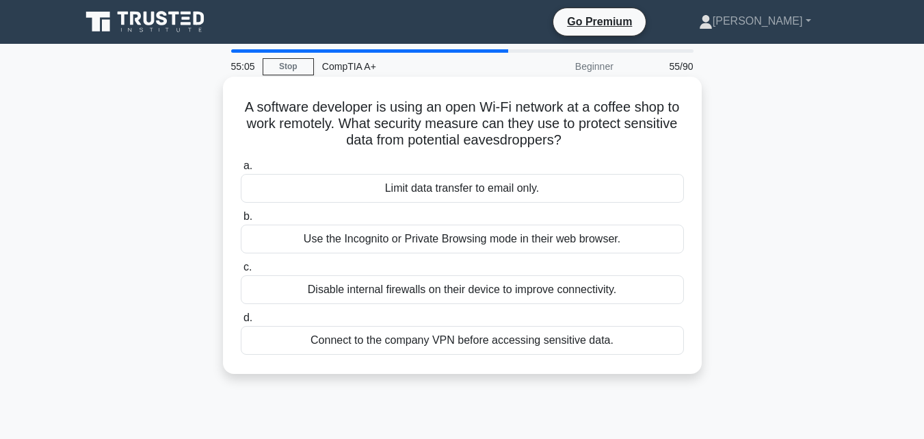
click at [401, 356] on div "a. Limit data transfer to email only. b. Use the Incognito or Private Browsing …" at bounding box center [463, 256] width 460 height 203
click at [417, 346] on div "Connect to the company VPN before accessing sensitive data." at bounding box center [462, 340] width 443 height 29
click at [241, 322] on input "d. Connect to the company VPN before accessing sensitive data." at bounding box center [241, 317] width 0 height 9
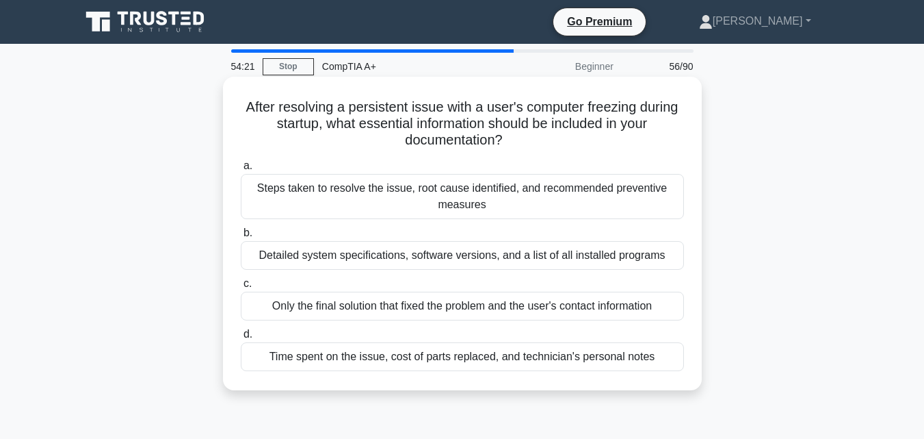
click at [385, 183] on div "Steps taken to resolve the issue, root cause identified, and recommended preven…" at bounding box center [462, 196] width 443 height 45
click at [241, 170] on input "a. Steps taken to resolve the issue, root cause identified, and recommended pre…" at bounding box center [241, 165] width 0 height 9
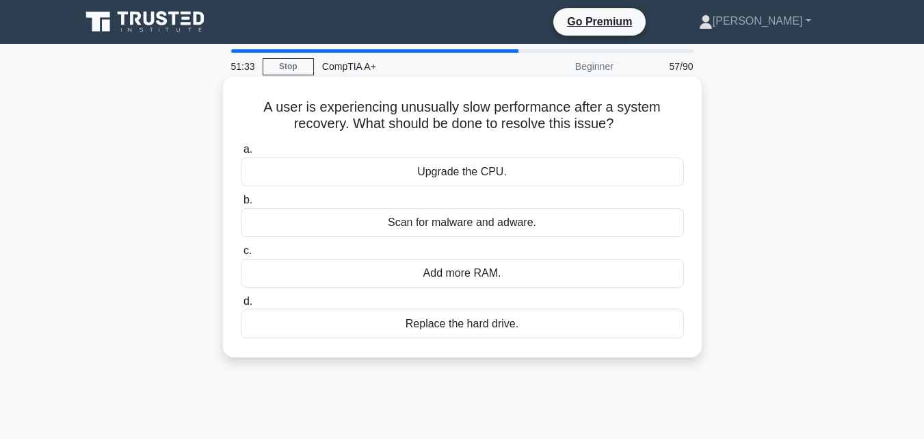
click at [387, 218] on div "Scan for malware and adware." at bounding box center [462, 222] width 443 height 29
click at [241, 205] on input "b. Scan for malware and adware." at bounding box center [241, 200] width 0 height 9
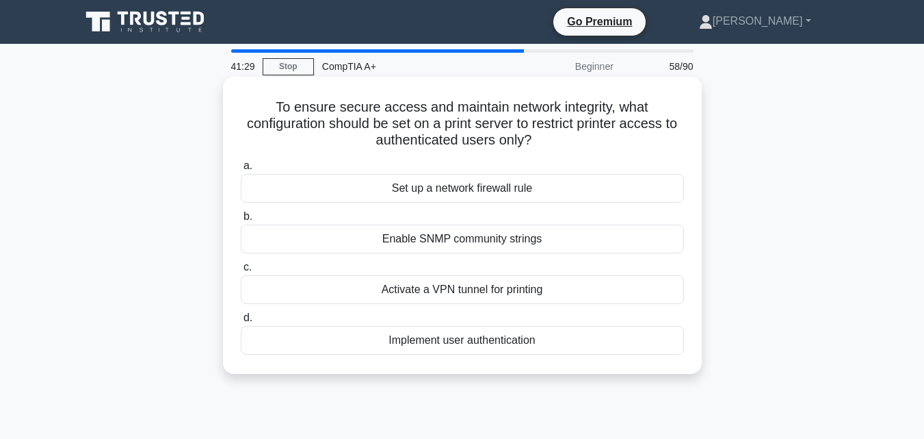
click at [393, 340] on div "Implement user authentication" at bounding box center [462, 340] width 443 height 29
click at [241, 322] on input "d. Implement user authentication" at bounding box center [241, 317] width 0 height 9
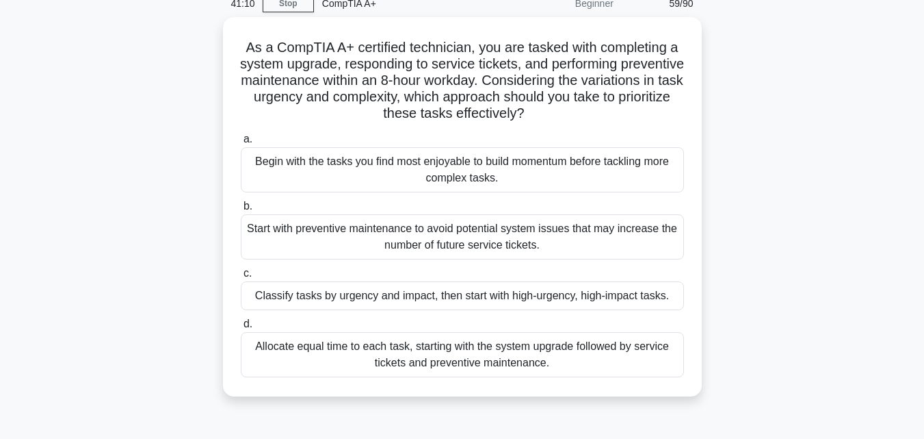
scroll to position [64, 0]
click at [393, 340] on div "Allocate equal time to each task, starting with the system upgrade followed by …" at bounding box center [462, 353] width 443 height 45
click at [241, 328] on input "d. Allocate equal time to each task, starting with the system upgrade followed …" at bounding box center [241, 323] width 0 height 9
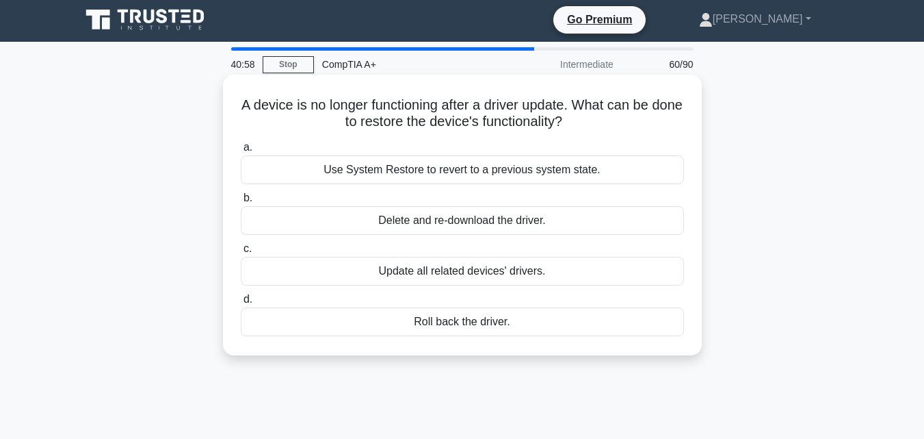
scroll to position [0, 0]
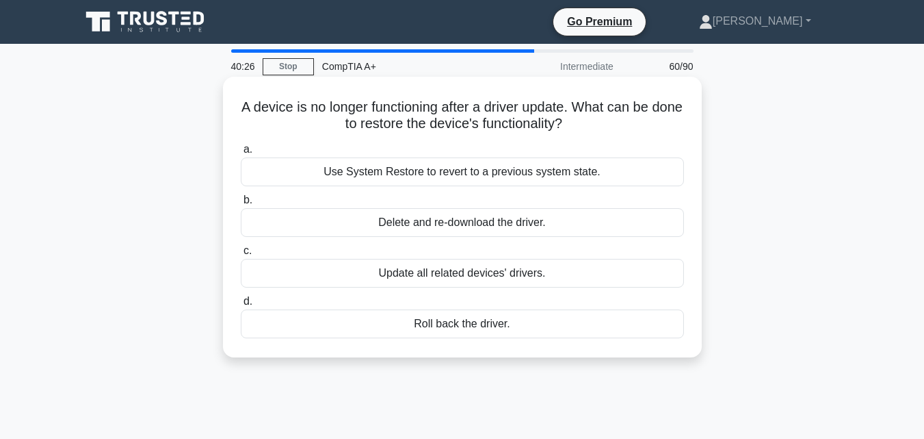
click at [557, 174] on div "Use System Restore to revert to a previous system state." at bounding box center [462, 171] width 443 height 29
click at [241, 154] on input "a. Use System Restore to revert to a previous system state." at bounding box center [241, 149] width 0 height 9
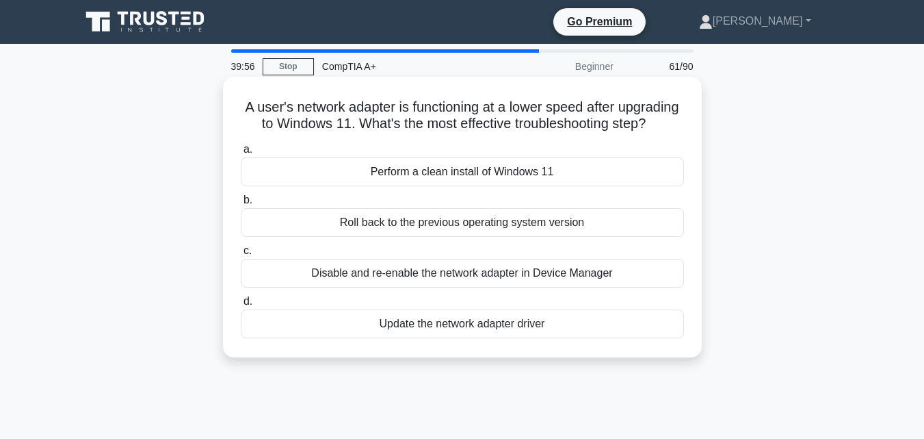
click at [600, 338] on div "Update the network adapter driver" at bounding box center [462, 323] width 443 height 29
click at [241, 306] on input "d. Update the network adapter driver" at bounding box center [241, 301] width 0 height 9
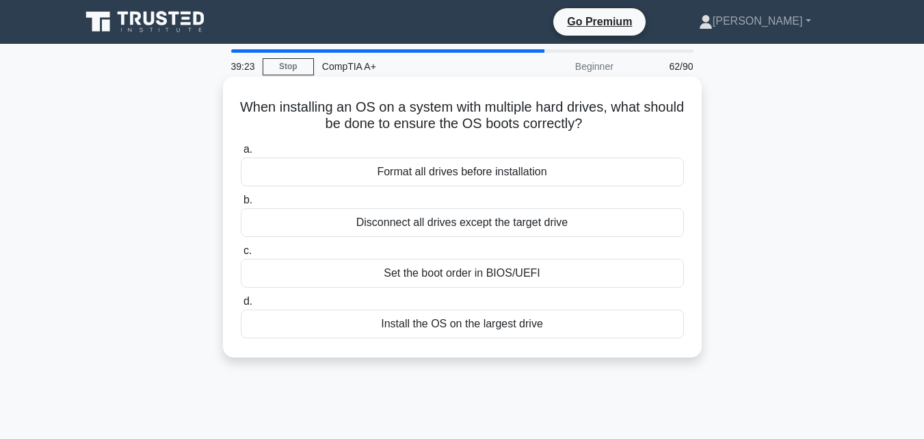
click at [568, 222] on div "Disconnect all drives except the target drive" at bounding box center [462, 222] width 443 height 29
click at [241, 205] on input "b. Disconnect all drives except the target drive" at bounding box center [241, 200] width 0 height 9
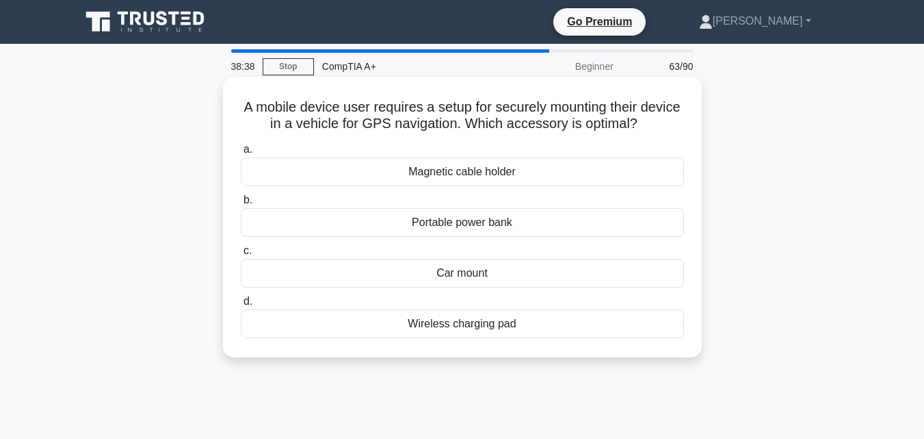
click at [369, 324] on div "Wireless charging pad" at bounding box center [462, 323] width 443 height 29
click at [241, 306] on input "d. Wireless charging pad" at bounding box center [241, 301] width 0 height 9
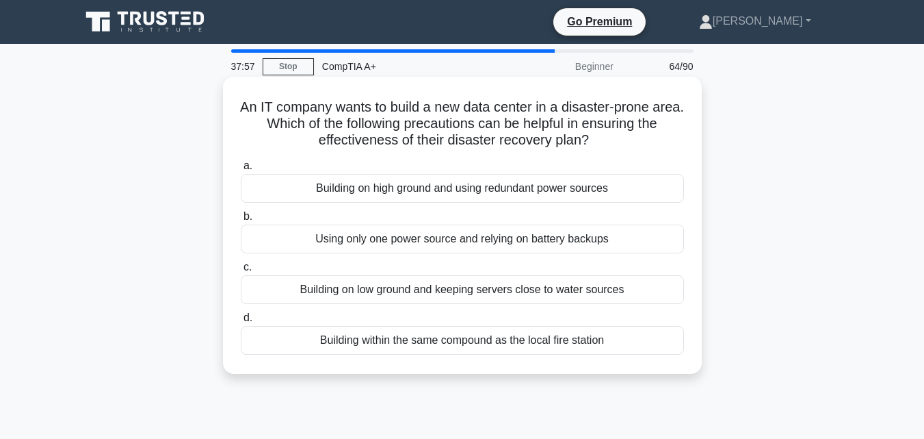
click at [450, 187] on div "Building on high ground and using redundant power sources" at bounding box center [462, 188] width 443 height 29
click at [241, 170] on input "a. Building on high ground and using redundant power sources" at bounding box center [241, 165] width 0 height 9
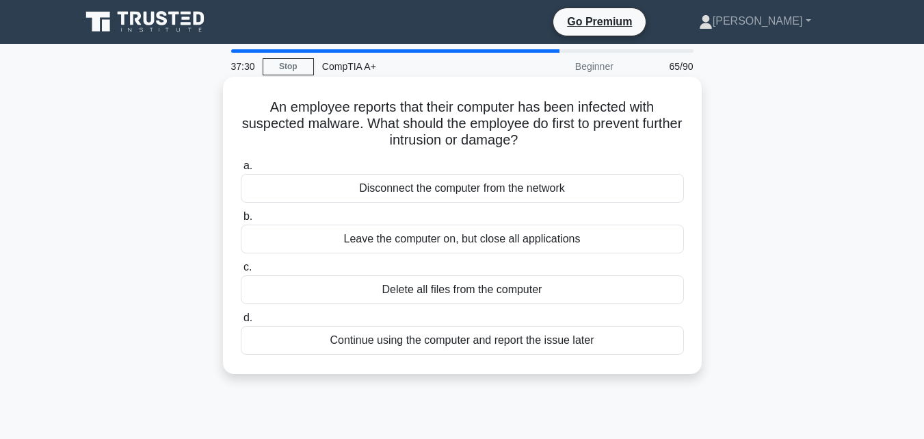
click at [432, 192] on div "Disconnect the computer from the network" at bounding box center [462, 188] width 443 height 29
click at [241, 170] on input "a. Disconnect the computer from the network" at bounding box center [241, 165] width 0 height 9
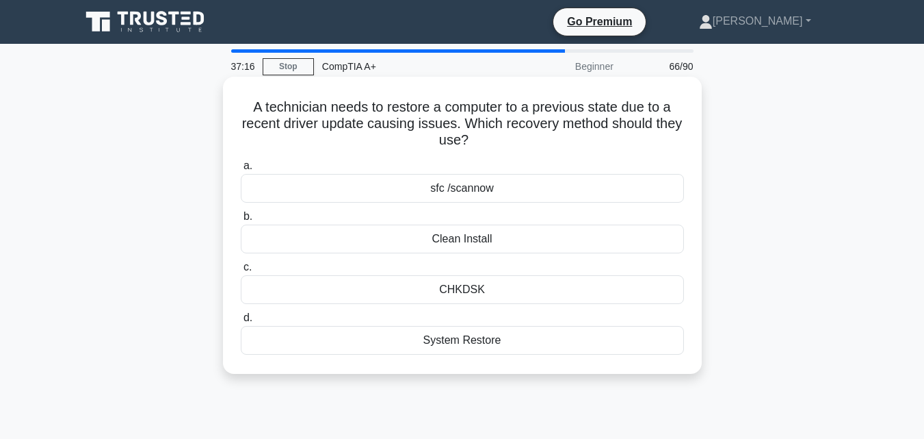
click at [434, 341] on div "System Restore" at bounding box center [462, 340] width 443 height 29
click at [241, 322] on input "d. System Restore" at bounding box center [241, 317] width 0 height 9
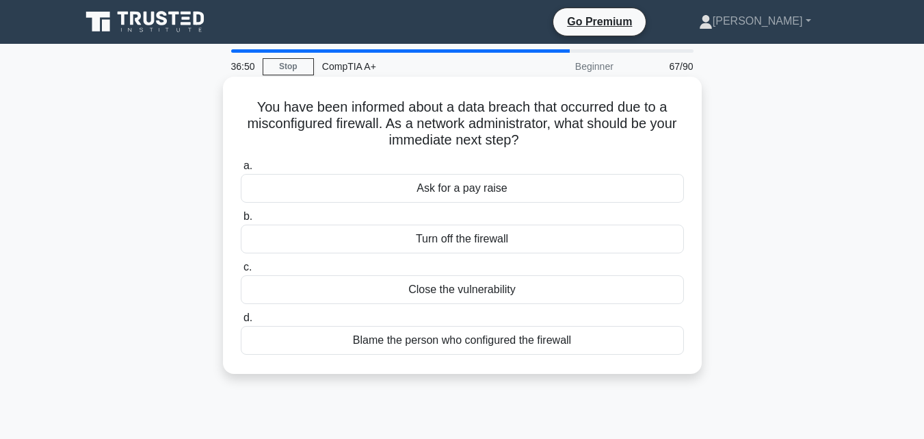
click at [428, 291] on div "Close the vulnerability" at bounding box center [462, 289] width 443 height 29
click at [241, 272] on input "c. Close the vulnerability" at bounding box center [241, 267] width 0 height 9
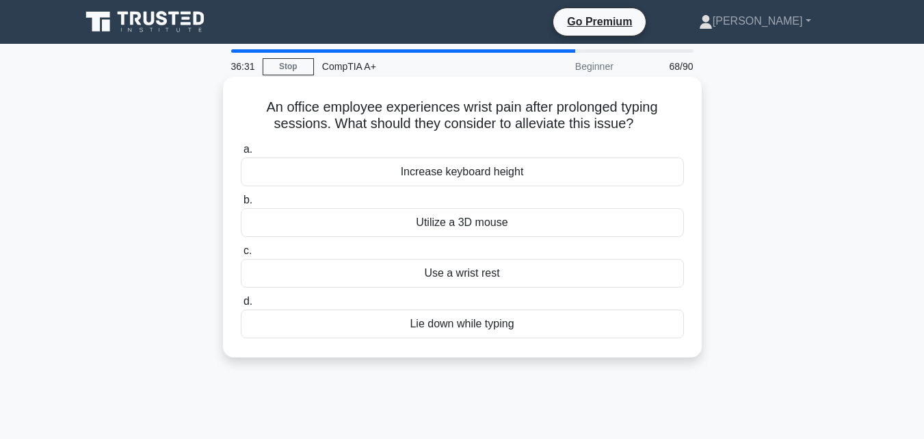
click at [499, 173] on div "Increase keyboard height" at bounding box center [462, 171] width 443 height 29
click at [241, 154] on input "a. Increase keyboard height" at bounding box center [241, 149] width 0 height 9
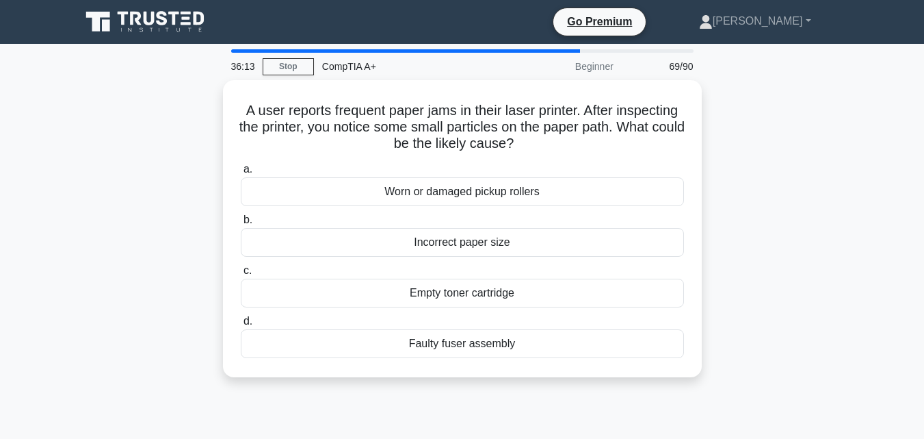
click at [499, 173] on label "a. Worn or damaged pickup rollers" at bounding box center [462, 183] width 443 height 45
click at [241, 173] on input "a. Worn or damaged pickup rollers" at bounding box center [241, 169] width 0 height 9
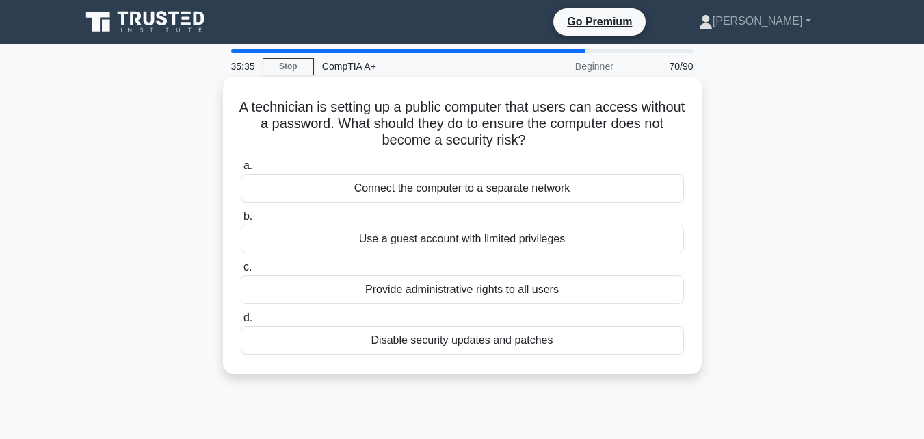
click at [398, 243] on div "Use a guest account with limited privileges" at bounding box center [462, 238] width 443 height 29
click at [241, 221] on input "b. Use a guest account with limited privileges" at bounding box center [241, 216] width 0 height 9
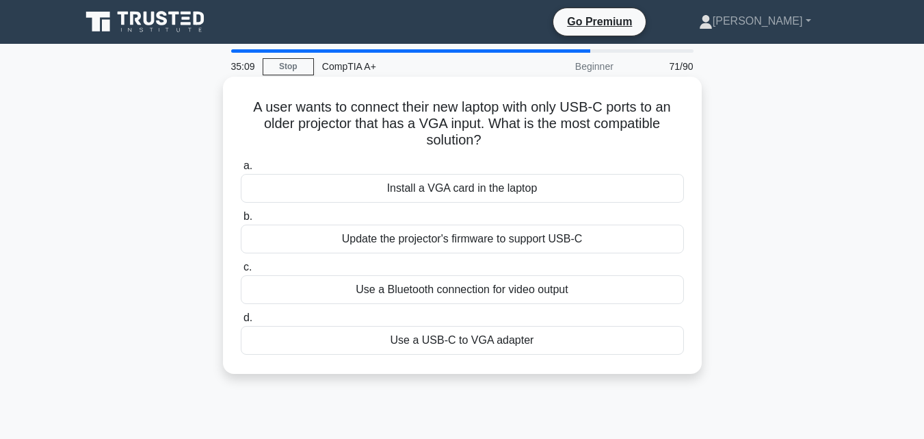
click at [428, 339] on div "Use a USB-C to VGA adapter" at bounding box center [462, 340] width 443 height 29
click at [241, 322] on input "d. Use a USB-C to VGA adapter" at bounding box center [241, 317] width 0 height 9
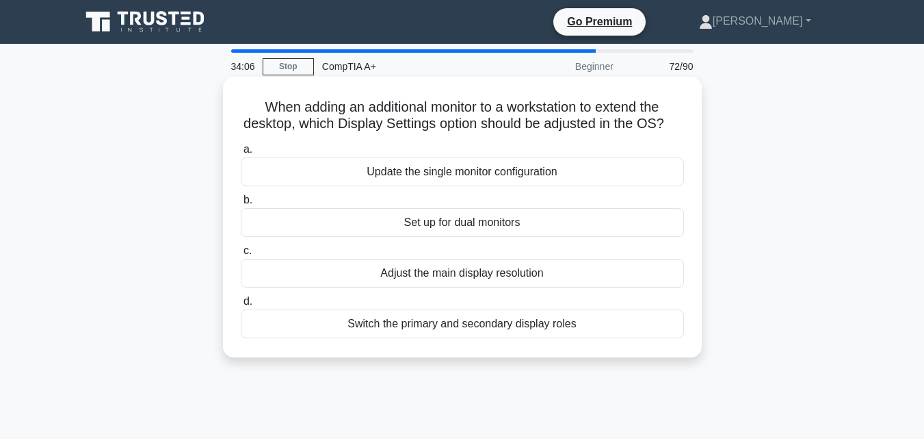
click at [372, 287] on div "Adjust the main display resolution" at bounding box center [462, 273] width 443 height 29
click at [241, 255] on input "c. Adjust the main display resolution" at bounding box center [241, 250] width 0 height 9
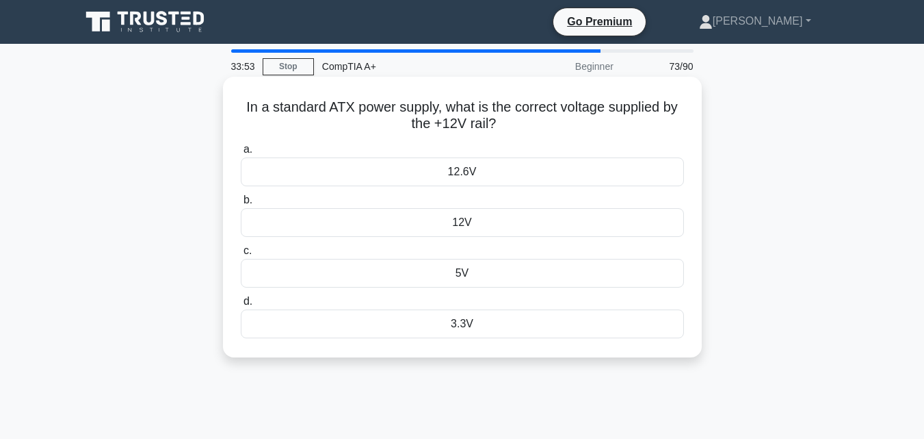
click at [368, 223] on div "12V" at bounding box center [462, 222] width 443 height 29
click at [241, 205] on input "b. 12V" at bounding box center [241, 200] width 0 height 9
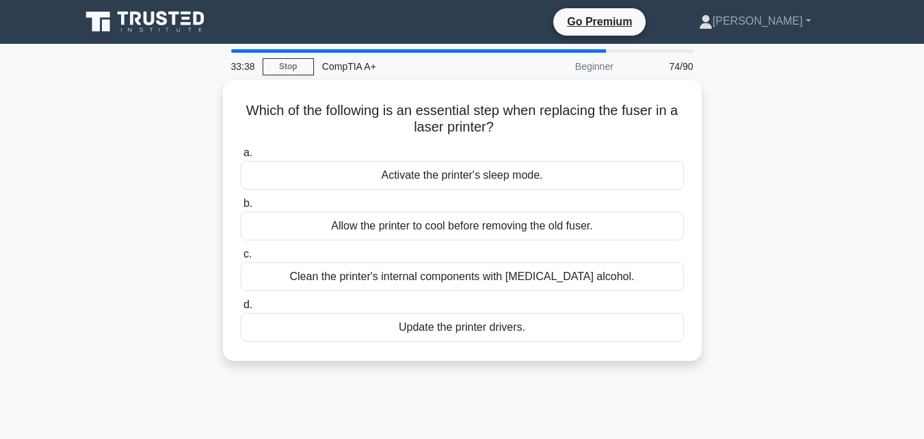
click at [368, 223] on div "Allow the printer to cool before removing the old fuser." at bounding box center [462, 225] width 443 height 29
click at [241, 208] on input "b. Allow the printer to cool before removing the old fuser." at bounding box center [241, 203] width 0 height 9
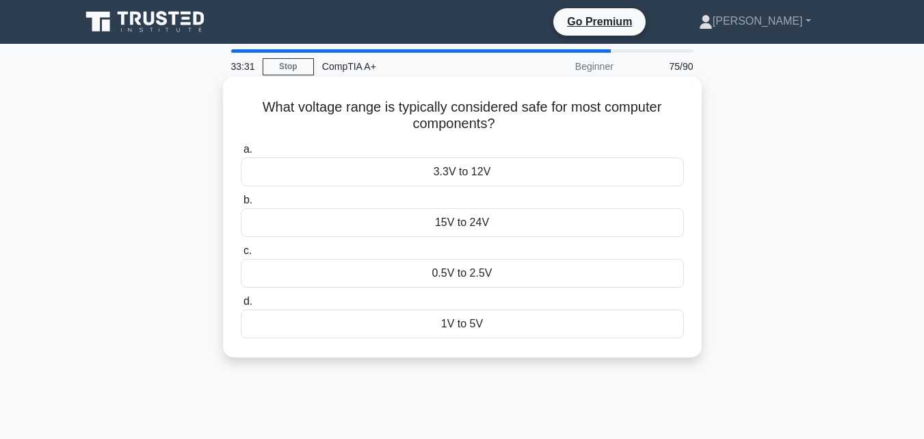
click at [399, 267] on div "0.5V to 2.5V" at bounding box center [462, 273] width 443 height 29
click at [241, 255] on input "c. 0.5V to 2.5V" at bounding box center [241, 250] width 0 height 9
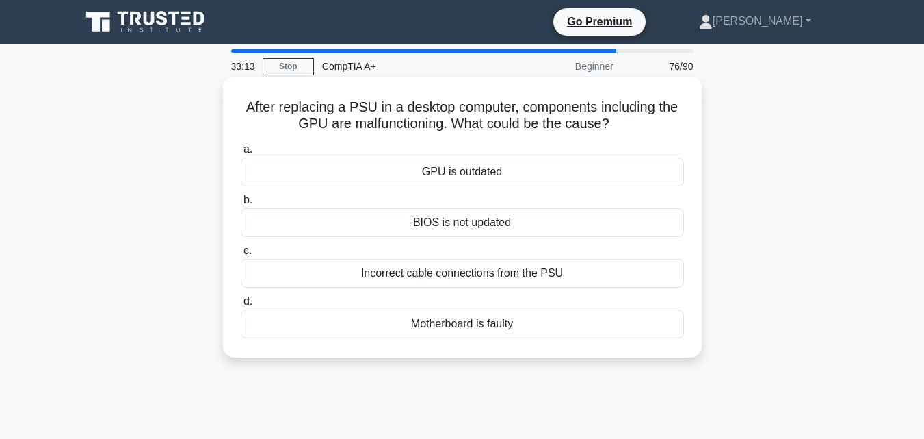
click at [419, 166] on div "GPU is outdated" at bounding box center [462, 171] width 443 height 29
click at [241, 154] on input "a. GPU is outdated" at bounding box center [241, 149] width 0 height 9
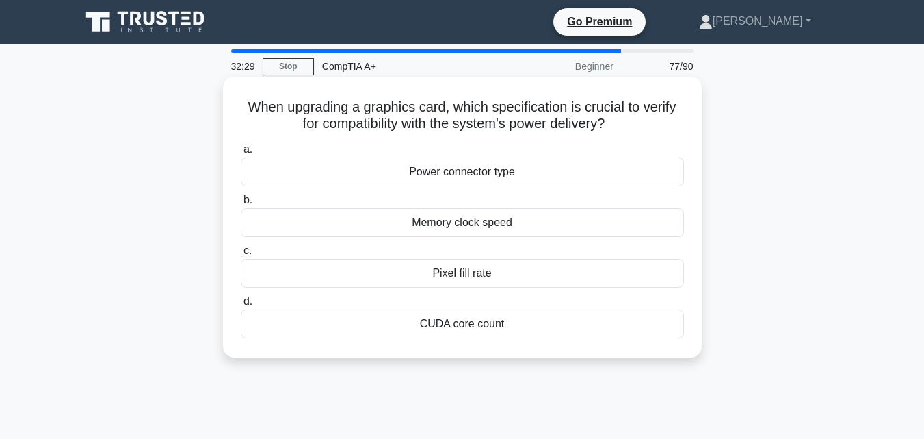
click at [402, 274] on div "Pixel fill rate" at bounding box center [462, 273] width 443 height 29
click at [241, 255] on input "c. Pixel fill rate" at bounding box center [241, 250] width 0 height 9
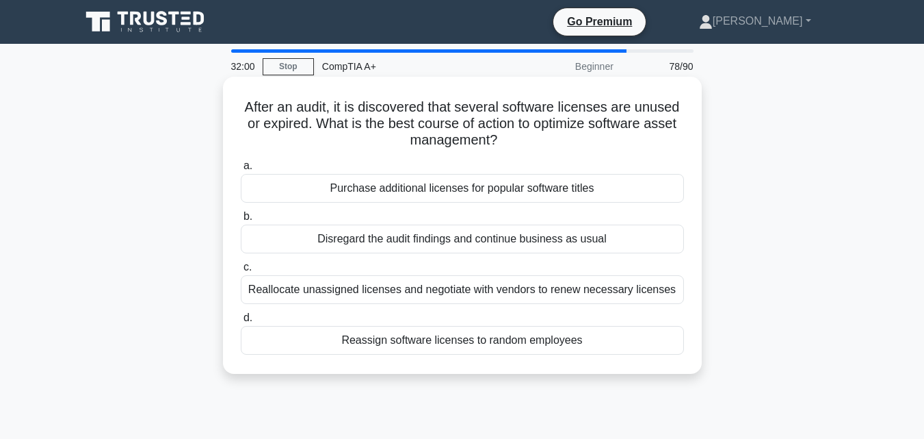
click at [394, 292] on div "Reallocate unassigned licenses and negotiate with vendors to renew necessary li…" at bounding box center [462, 289] width 443 height 29
click at [241, 272] on input "c. Reallocate unassigned licenses and negotiate with vendors to renew necessary…" at bounding box center [241, 267] width 0 height 9
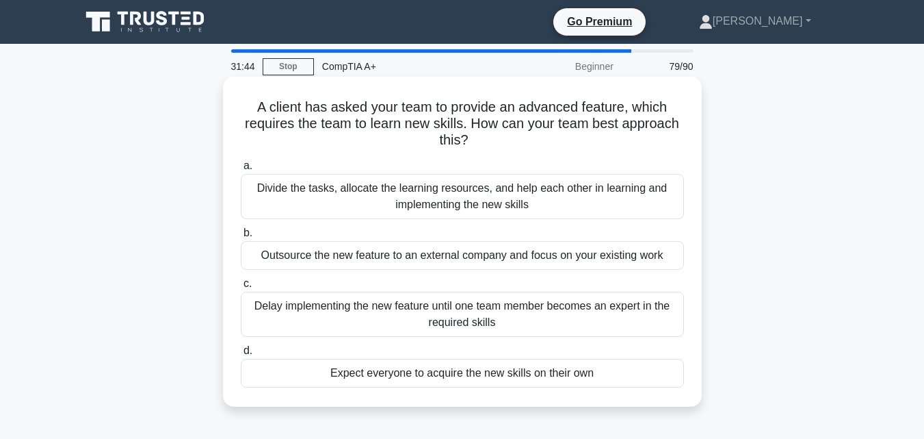
click at [319, 198] on div "Divide the tasks, allocate the learning resources, and help each other in learn…" at bounding box center [462, 196] width 443 height 45
click at [241, 170] on input "a. Divide the tasks, allocate the learning resources, and help each other in le…" at bounding box center [241, 165] width 0 height 9
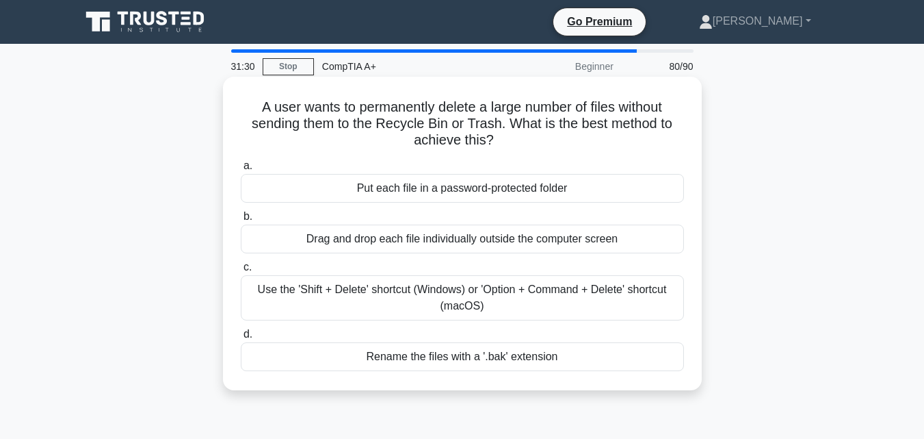
click at [313, 290] on div "Use the 'Shift + Delete' shortcut (Windows) or 'Option + Command + Delete' shor…" at bounding box center [462, 297] width 443 height 45
click at [241, 272] on input "c. Use the 'Shift + Delete' shortcut (Windows) or 'Option + Command + Delete' s…" at bounding box center [241, 267] width 0 height 9
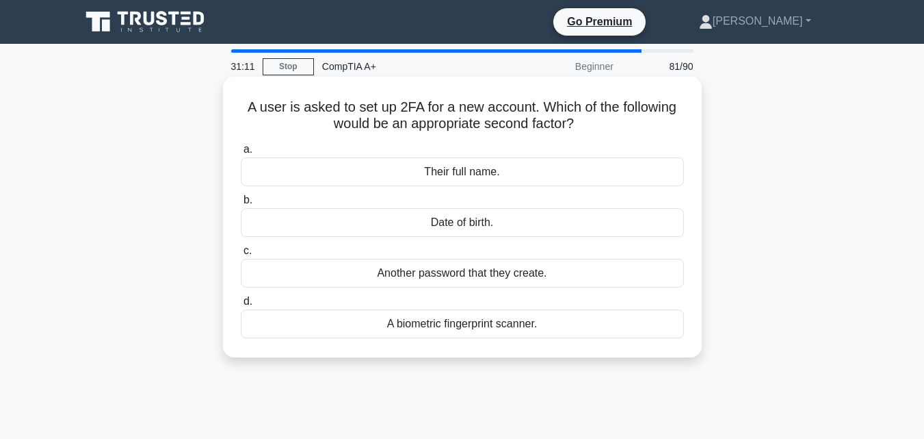
click at [395, 333] on div "A biometric fingerprint scanner." at bounding box center [462, 323] width 443 height 29
click at [241, 306] on input "d. A biometric fingerprint scanner." at bounding box center [241, 301] width 0 height 9
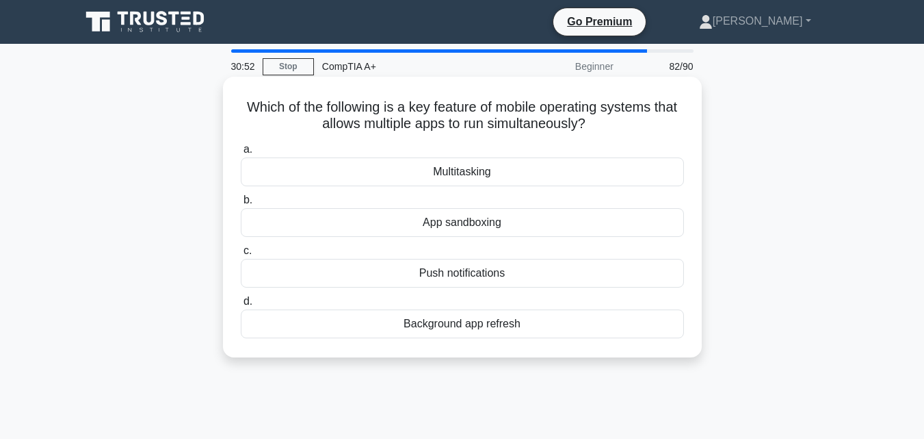
click at [409, 171] on div "Multitasking" at bounding box center [462, 171] width 443 height 29
click at [241, 154] on input "a. Multitasking" at bounding box center [241, 149] width 0 height 9
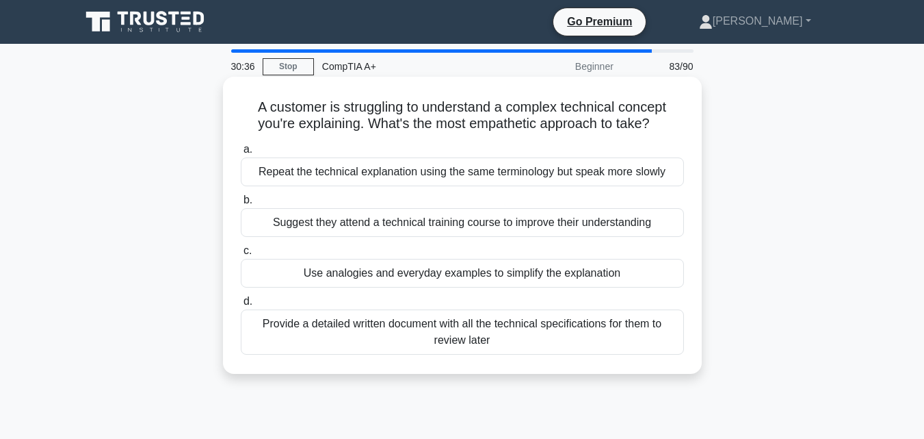
click at [338, 274] on div "Use analogies and everyday examples to simplify the explanation" at bounding box center [462, 273] width 443 height 29
click at [241, 255] on input "c. Use analogies and everyday examples to simplify the explanation" at bounding box center [241, 250] width 0 height 9
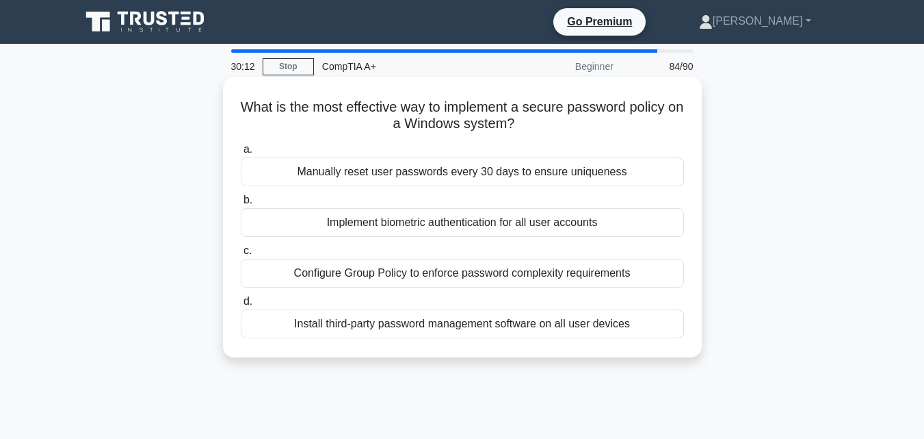
click at [354, 320] on div "Install third-party password management software on all user devices" at bounding box center [462, 323] width 443 height 29
click at [241, 306] on input "d. Install third-party password management software on all user devices" at bounding box center [241, 301] width 0 height 9
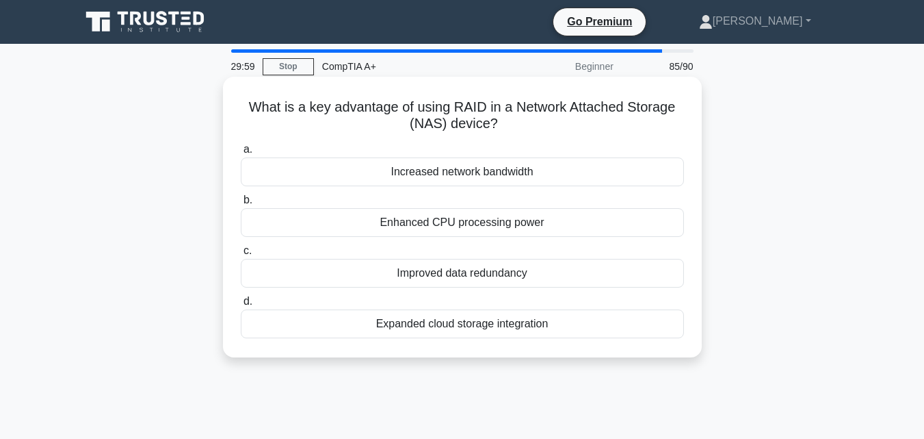
click at [428, 229] on div "Enhanced CPU processing power" at bounding box center [462, 222] width 443 height 29
click at [241, 205] on input "b. Enhanced CPU processing power" at bounding box center [241, 200] width 0 height 9
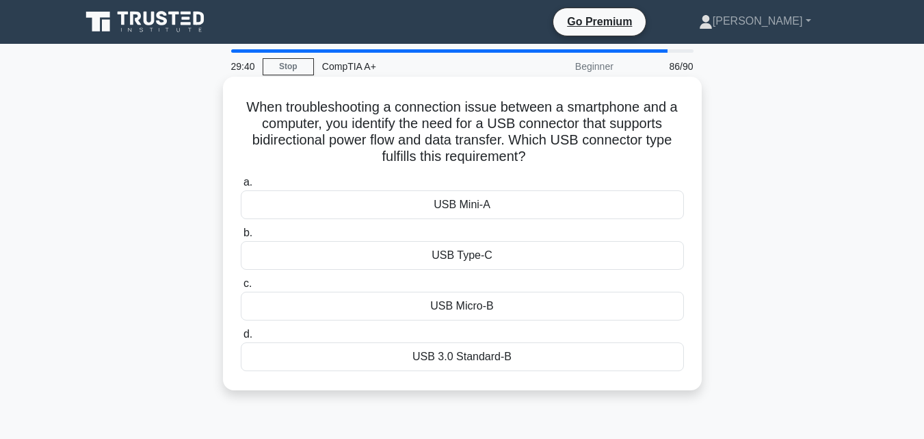
click at [440, 359] on div "USB 3.0 Standard-B" at bounding box center [462, 356] width 443 height 29
click at [241, 339] on input "d. USB 3.0 Standard-B" at bounding box center [241, 334] width 0 height 9
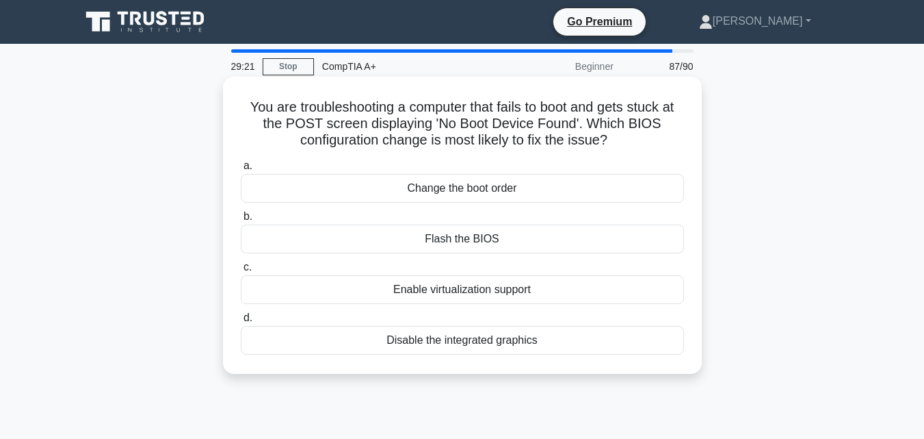
click at [480, 185] on div "Change the boot order" at bounding box center [462, 188] width 443 height 29
click at [241, 170] on input "a. Change the boot order" at bounding box center [241, 165] width 0 height 9
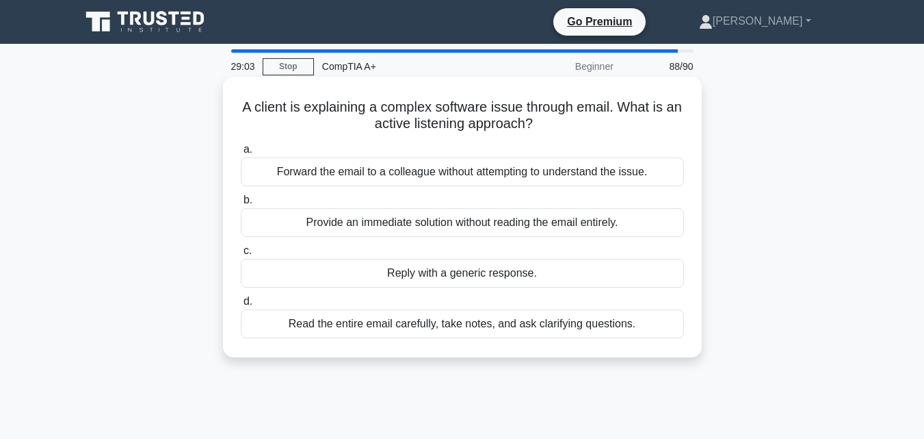
click at [353, 322] on div "Read the entire email carefully, take notes, and ask clarifying questions." at bounding box center [462, 323] width 443 height 29
click at [241, 306] on input "d. Read the entire email carefully, take notes, and ask clarifying questions." at bounding box center [241, 301] width 0 height 9
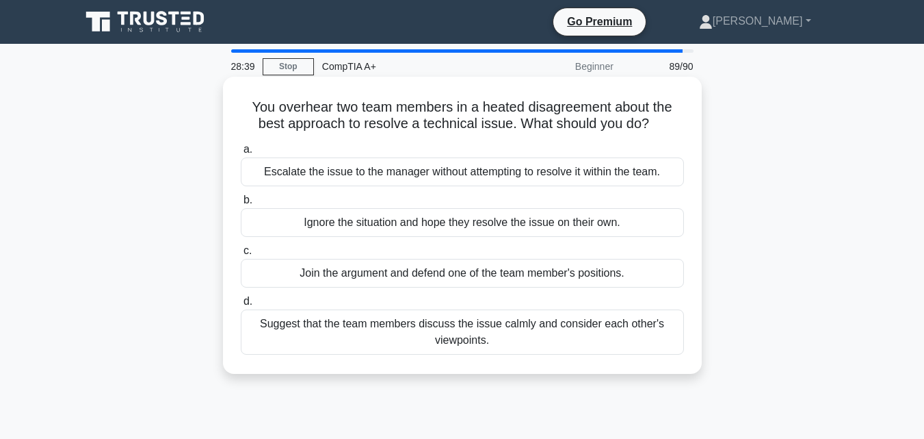
click at [368, 337] on div "Suggest that the team members discuss the issue calmly and consider each other'…" at bounding box center [462, 331] width 443 height 45
click at [241, 306] on input "d. Suggest that the team members discuss the issue calmly and consider each oth…" at bounding box center [241, 301] width 0 height 9
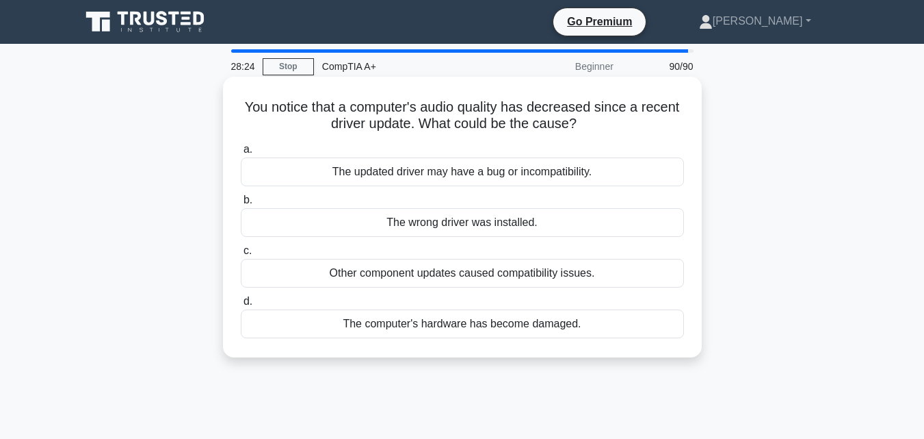
click at [405, 274] on div "Other component updates caused compatibility issues." at bounding box center [462, 273] width 443 height 29
click at [241, 255] on input "c. Other component updates caused compatibility issues." at bounding box center [241, 250] width 0 height 9
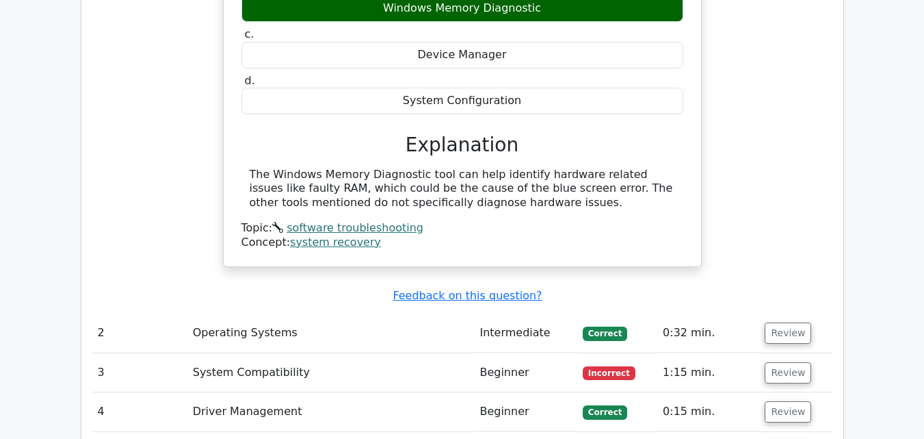
scroll to position [1820, 0]
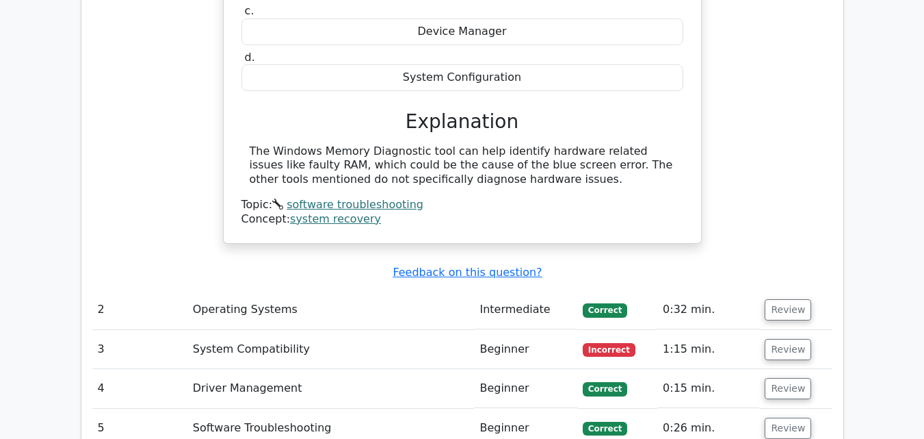
drag, startPoint x: 450, startPoint y: 207, endPoint x: 330, endPoint y: 211, distance: 120.5
click at [330, 211] on div "A computer is consistently failing to boot correctly and displaying a blue scre…" at bounding box center [462, 47] width 740 height 465
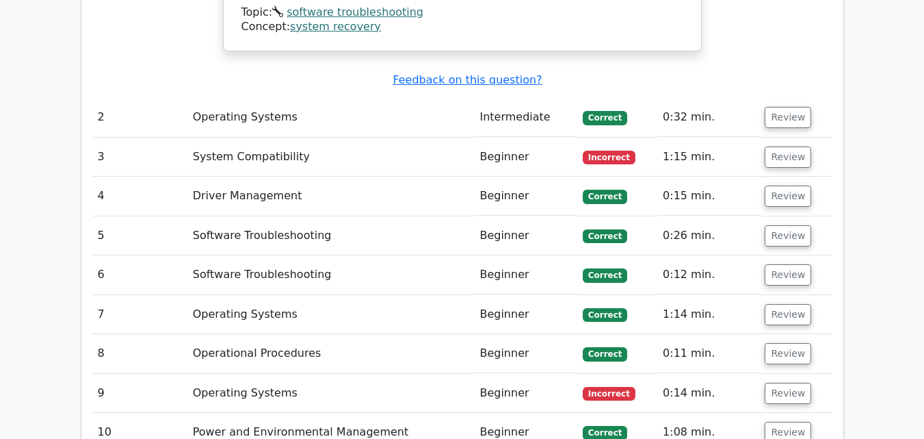
scroll to position [2011, 0]
click at [395, 138] on td "System Compatibility" at bounding box center [330, 157] width 287 height 39
click at [792, 147] on button "Review" at bounding box center [788, 157] width 47 height 21
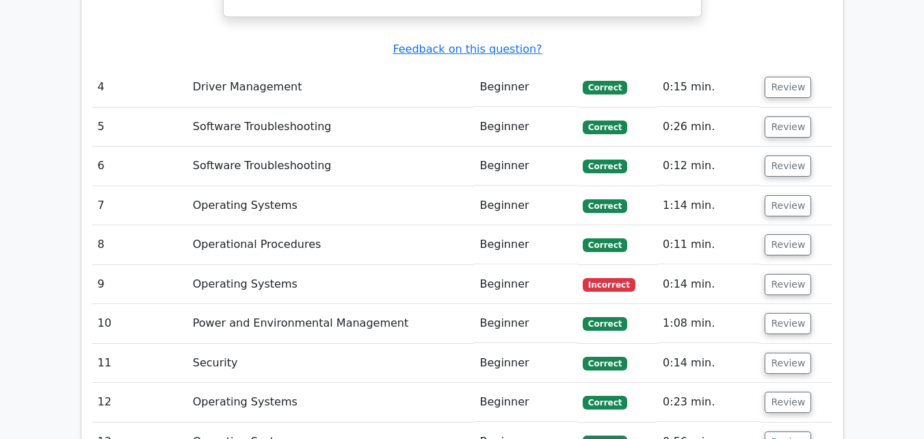
scroll to position [2762, 0]
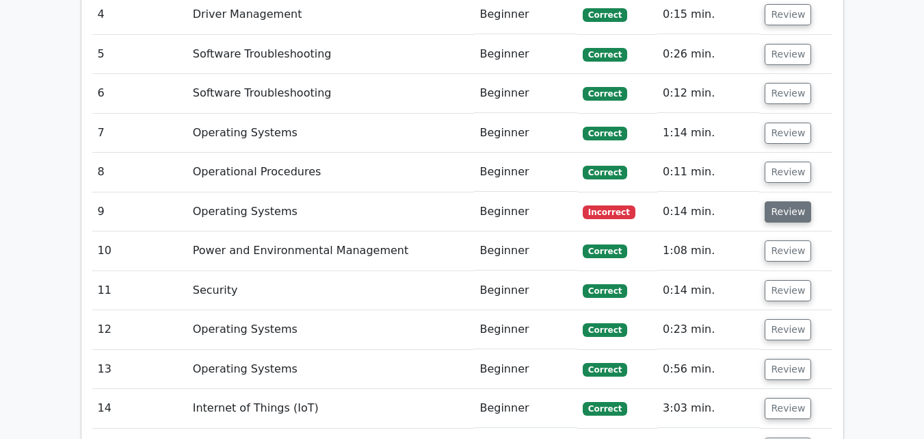
click at [784, 201] on button "Review" at bounding box center [788, 211] width 47 height 21
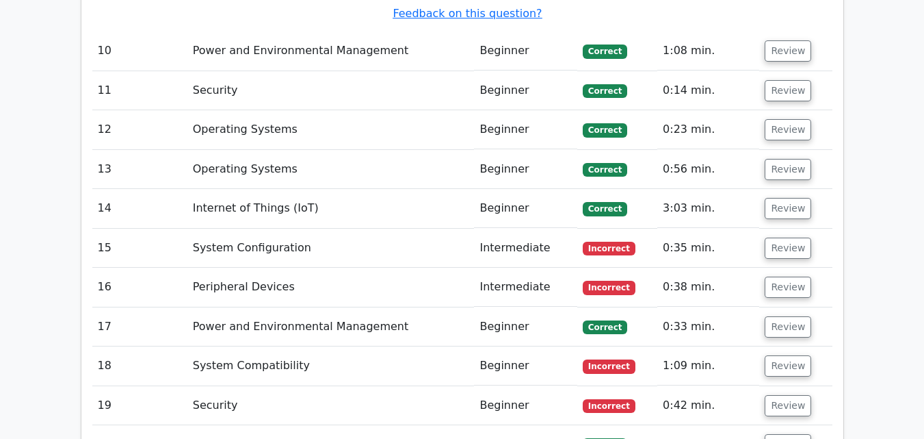
scroll to position [3523, 0]
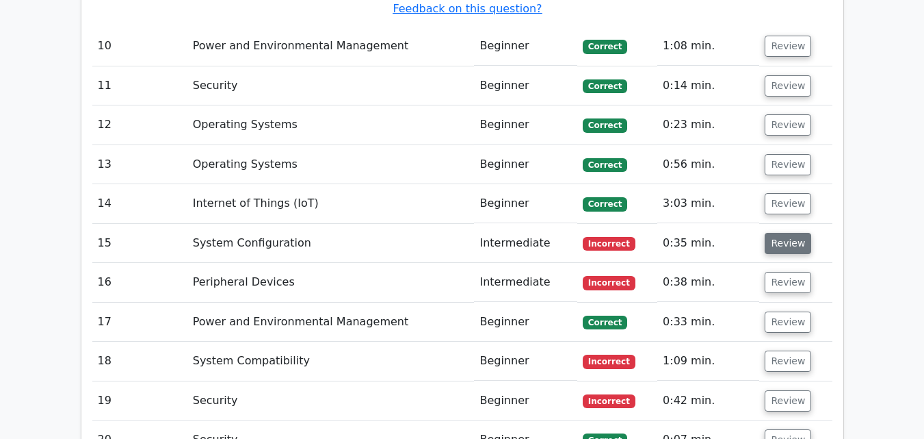
click at [785, 233] on button "Review" at bounding box center [788, 243] width 47 height 21
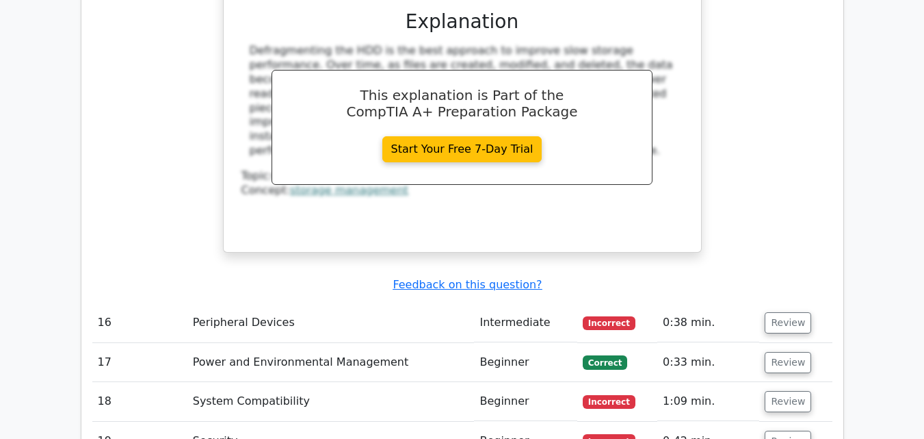
scroll to position [4055, 0]
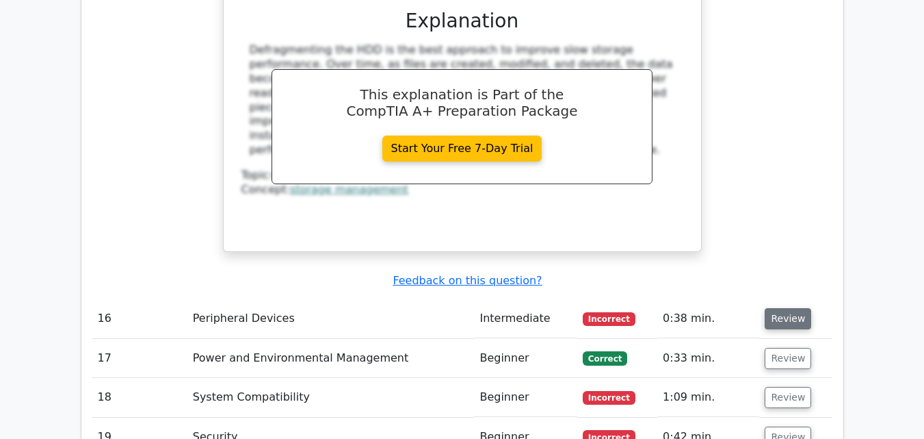
click at [781, 308] on button "Review" at bounding box center [788, 318] width 47 height 21
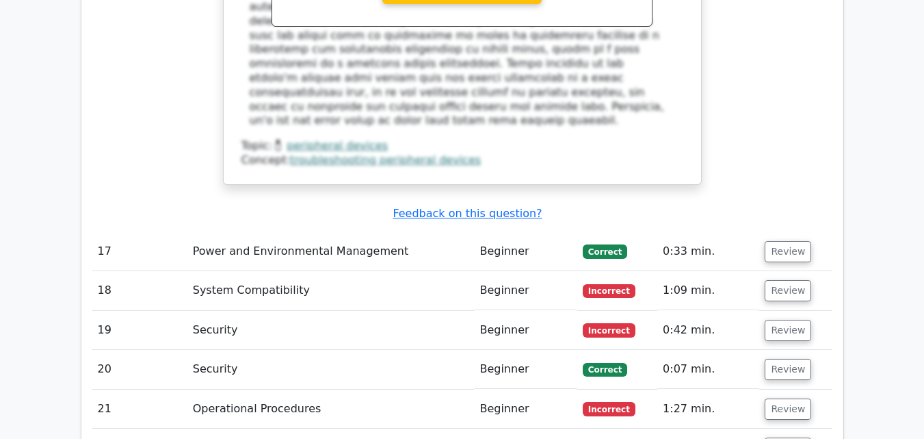
scroll to position [4826, 0]
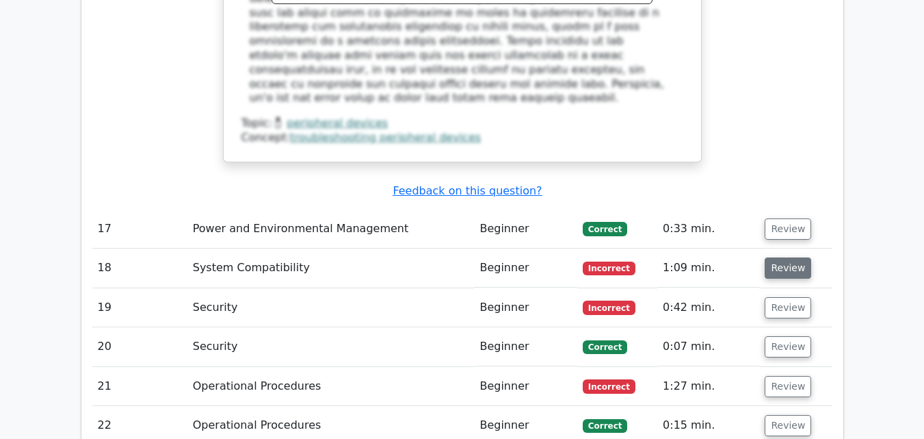
click at [787, 257] on button "Review" at bounding box center [788, 267] width 47 height 21
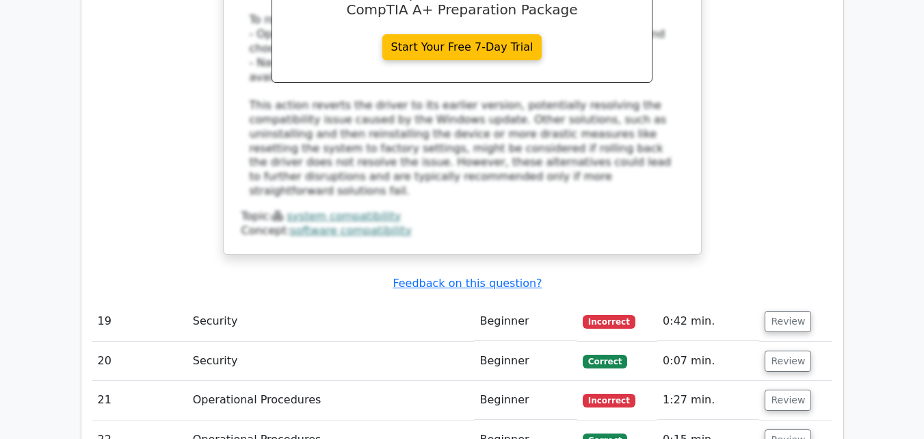
scroll to position [5471, 0]
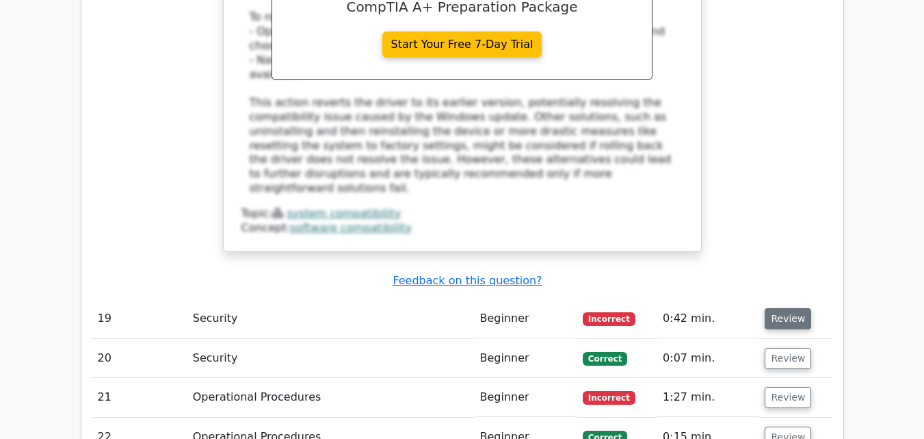
click at [781, 308] on button "Review" at bounding box center [788, 318] width 47 height 21
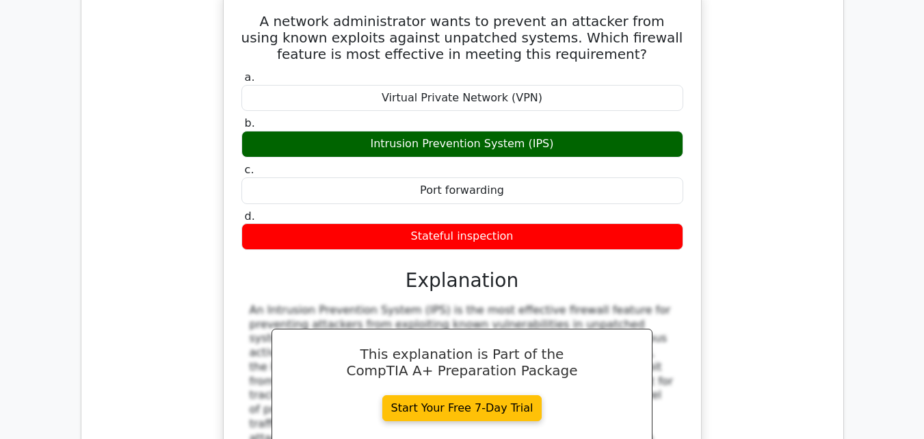
scroll to position [5827, 0]
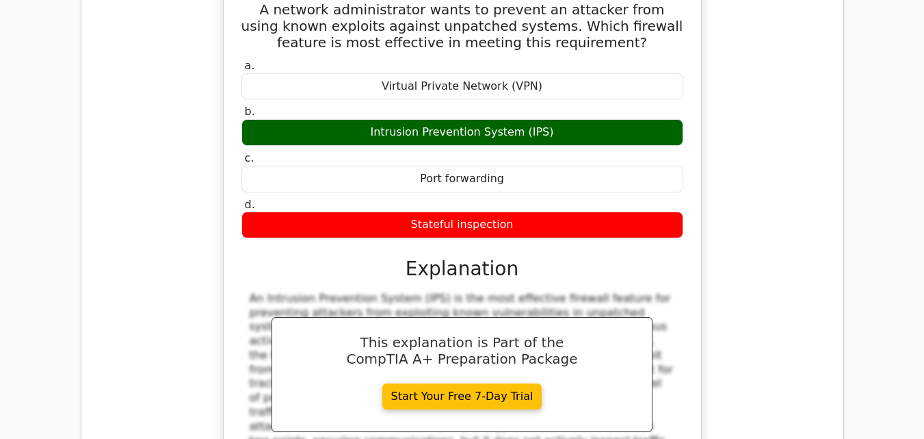
drag, startPoint x: 687, startPoint y: 217, endPoint x: 672, endPoint y: 221, distance: 15.6
click at [672, 291] on div "An Intrusion Prevention System (IPS) is the most effective firewall feature for…" at bounding box center [463, 376] width 426 height 171
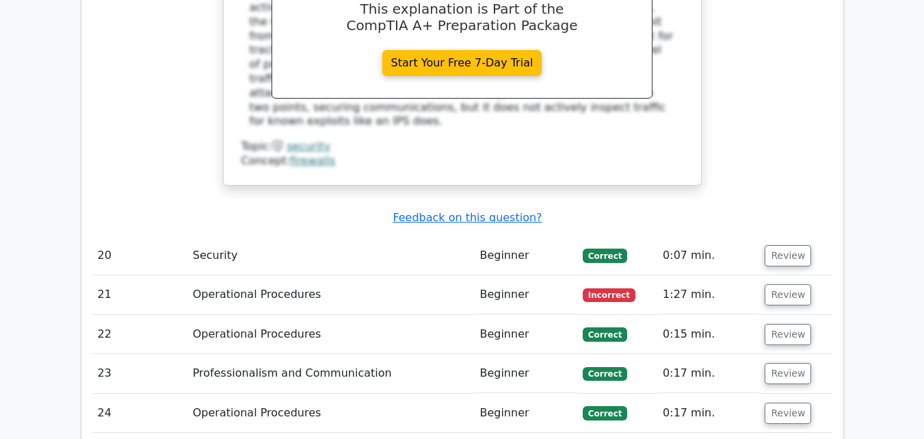
scroll to position [6205, 0]
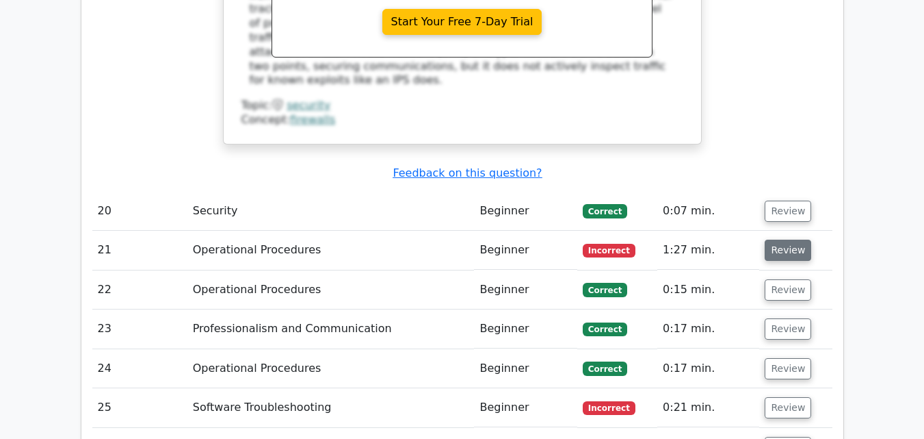
click at [780, 239] on button "Review" at bounding box center [788, 249] width 47 height 21
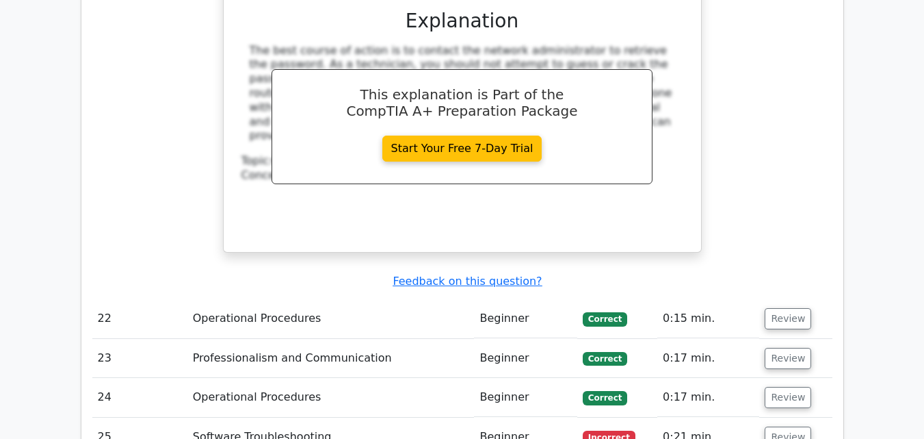
scroll to position [6747, 0]
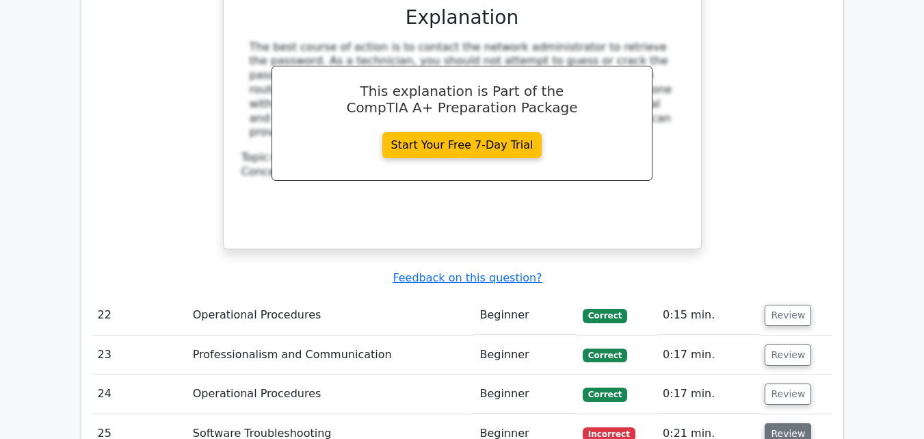
click at [785, 423] on button "Review" at bounding box center [788, 433] width 47 height 21
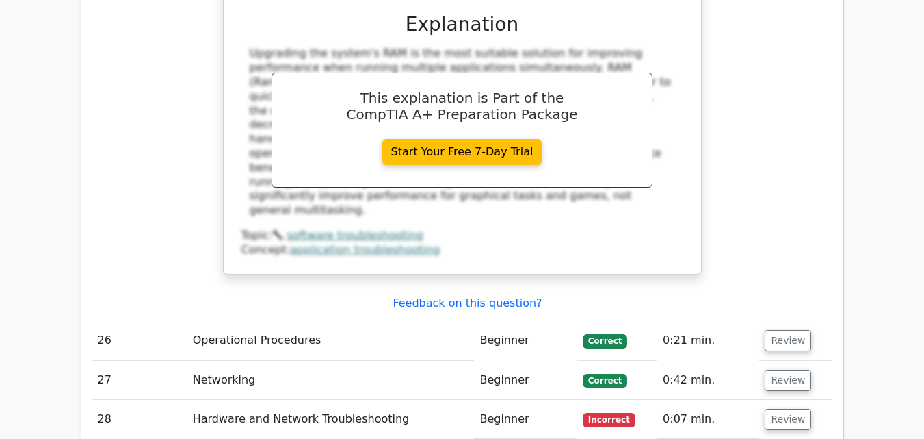
scroll to position [7487, 0]
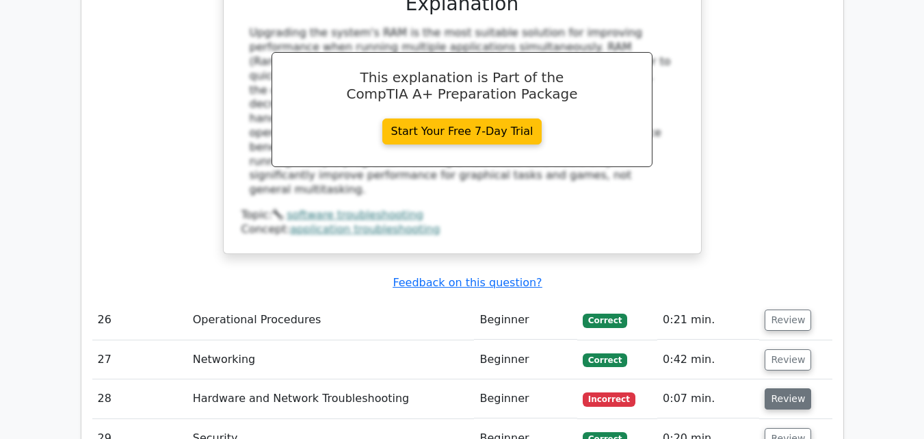
click at [778, 388] on button "Review" at bounding box center [788, 398] width 47 height 21
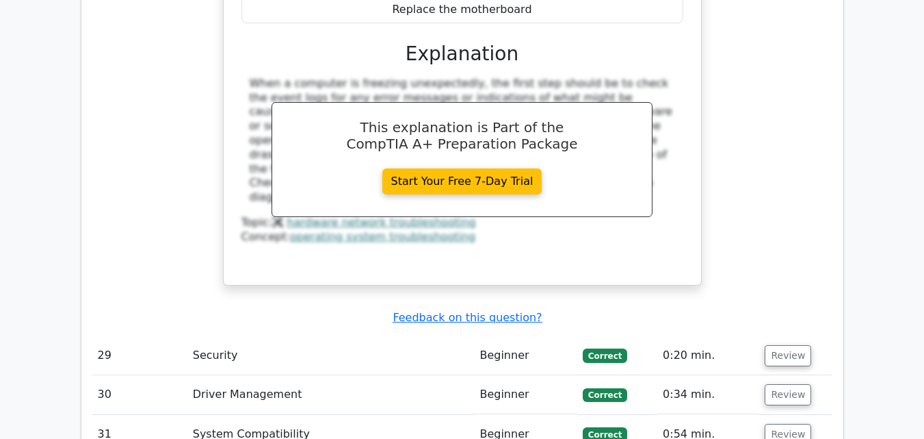
scroll to position [8136, 0]
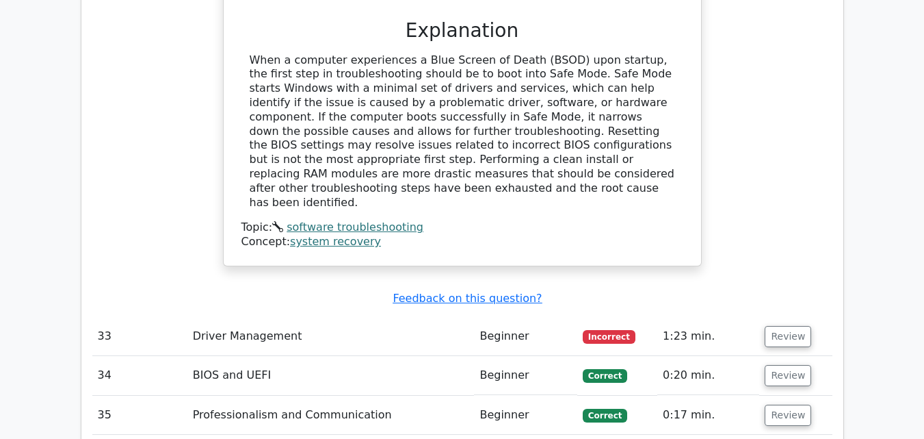
scroll to position [8860, 0]
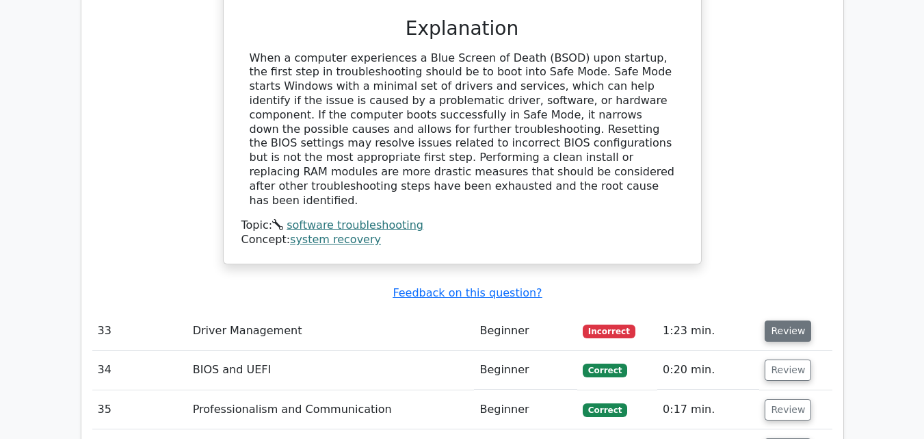
click at [798, 320] on button "Review" at bounding box center [788, 330] width 47 height 21
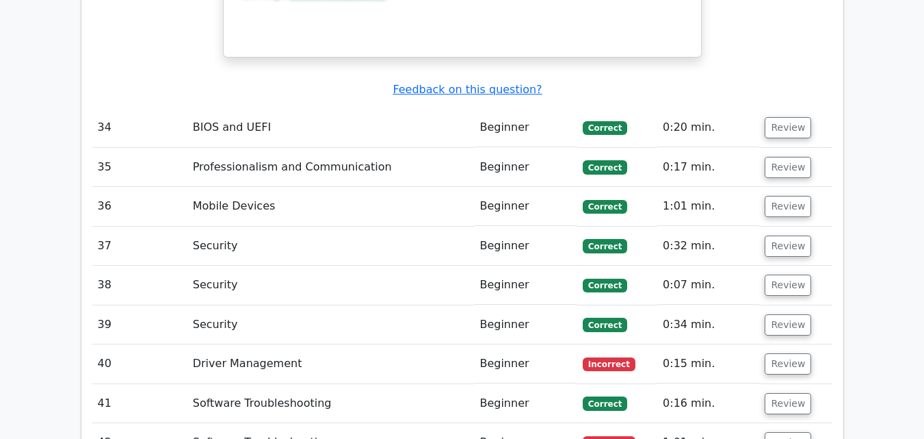
scroll to position [9732, 0]
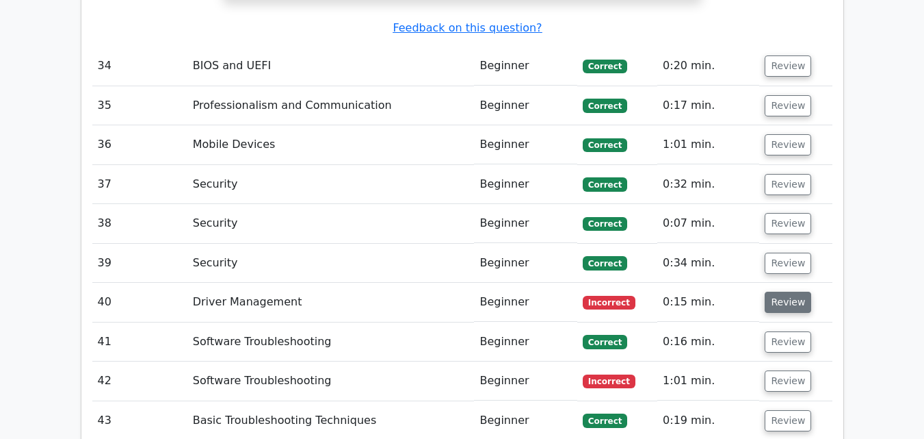
click at [779, 291] on button "Review" at bounding box center [788, 301] width 47 height 21
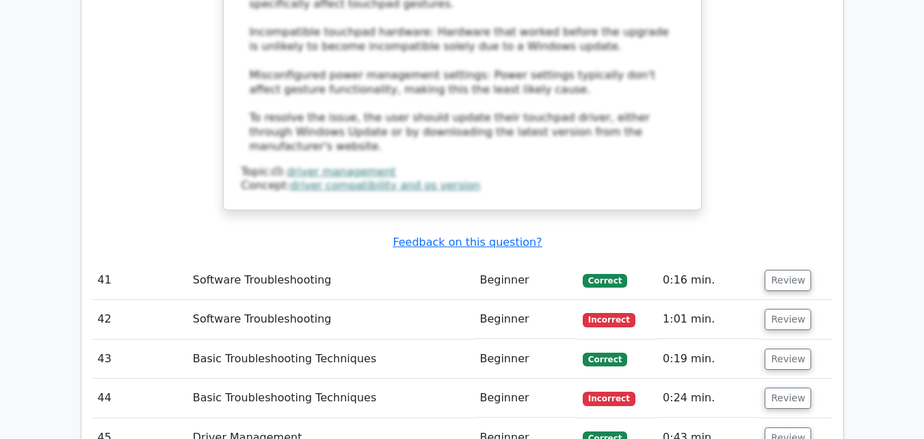
scroll to position [10546, 0]
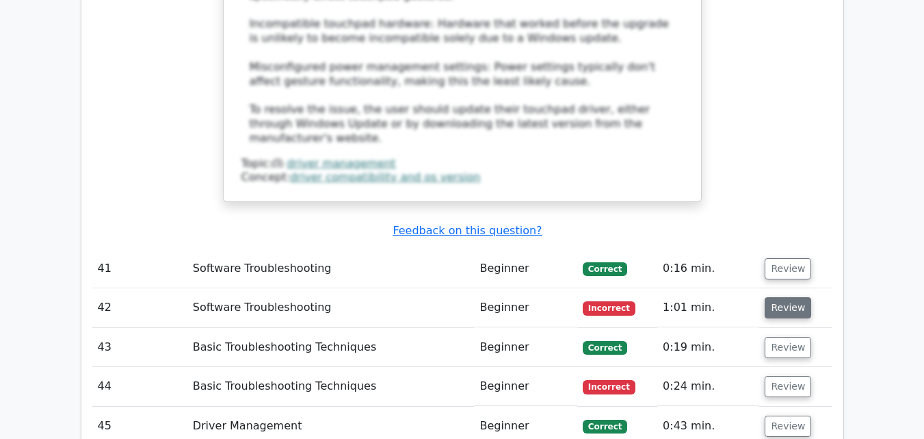
click at [788, 297] on button "Review" at bounding box center [788, 307] width 47 height 21
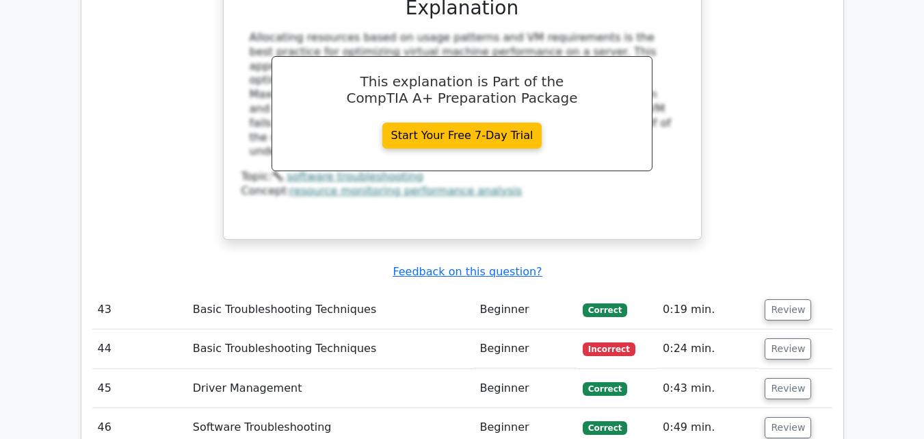
scroll to position [11185, 0]
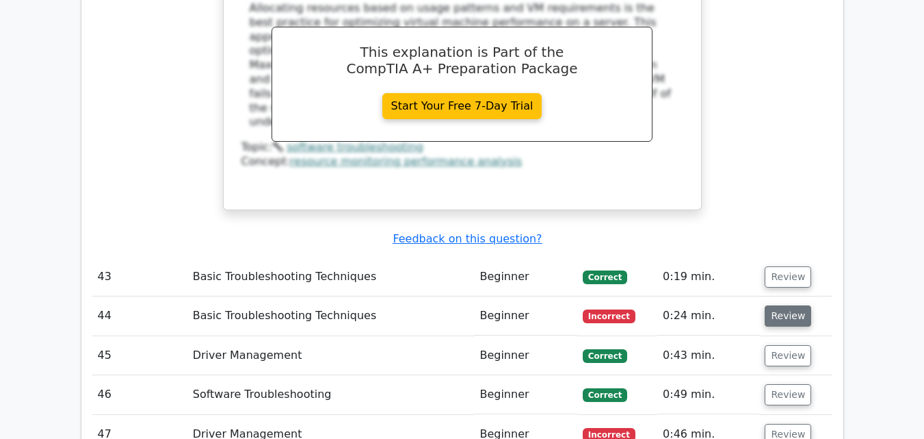
click at [785, 305] on button "Review" at bounding box center [788, 315] width 47 height 21
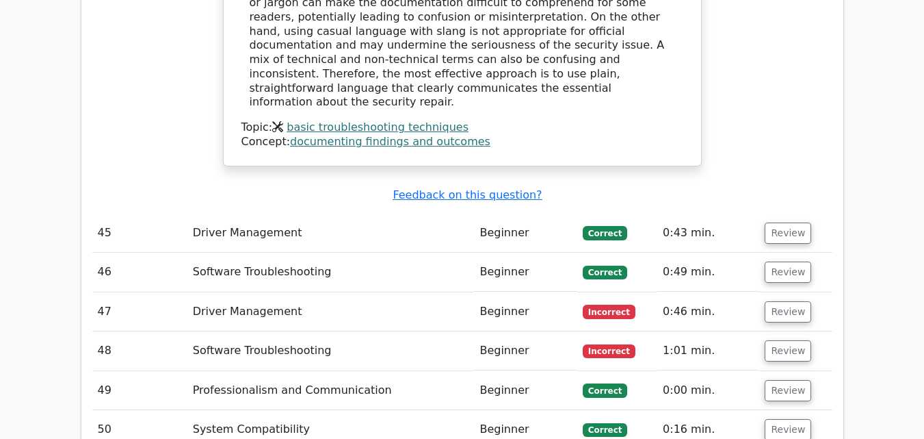
scroll to position [11887, 0]
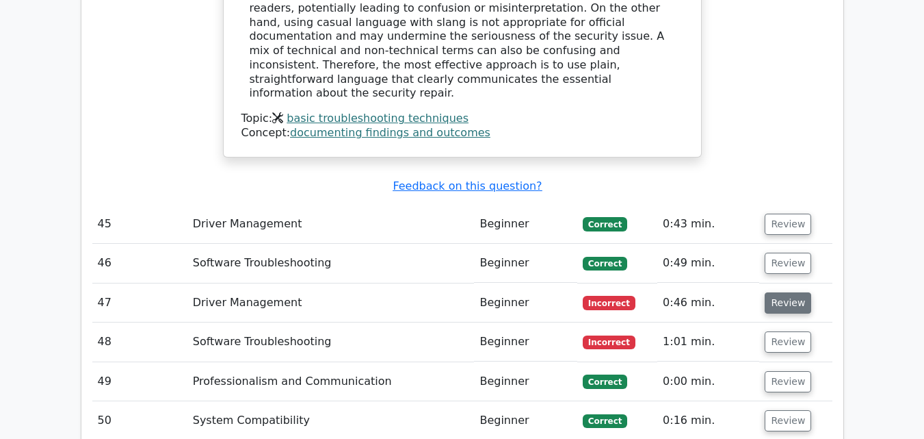
click at [790, 292] on button "Review" at bounding box center [788, 302] width 47 height 21
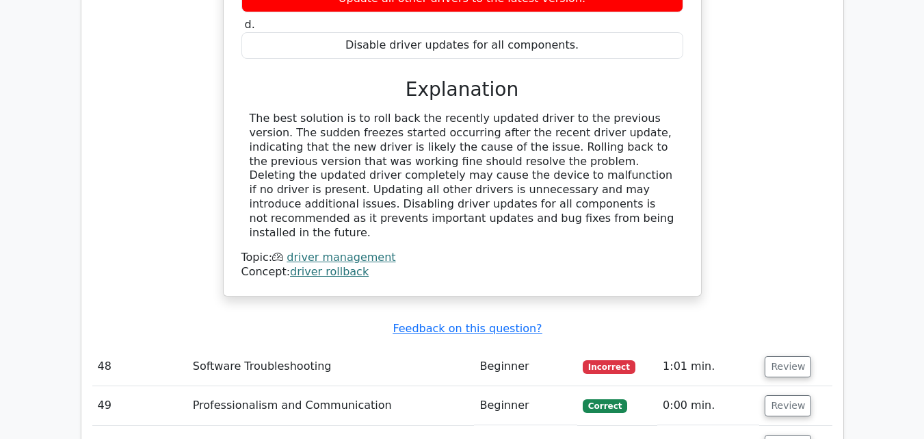
scroll to position [12409, 0]
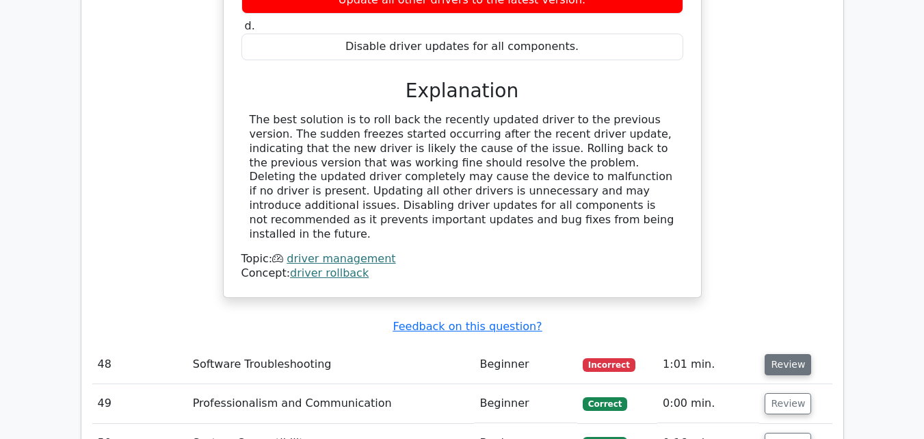
click at [790, 354] on button "Review" at bounding box center [788, 364] width 47 height 21
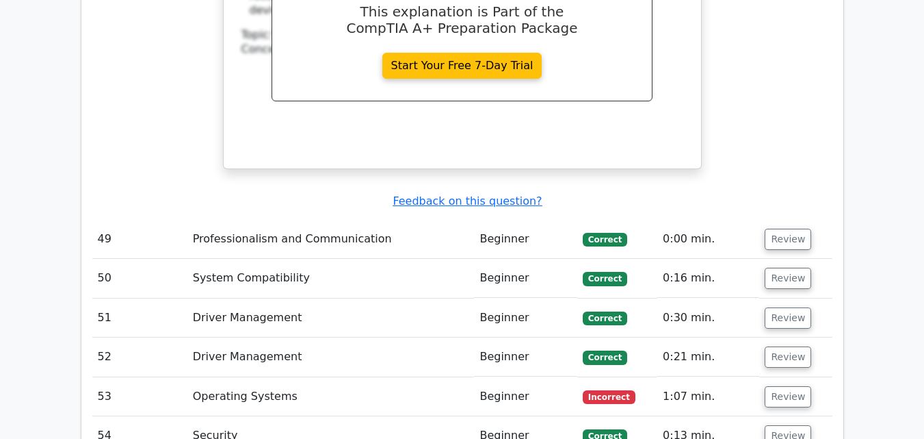
scroll to position [13144, 0]
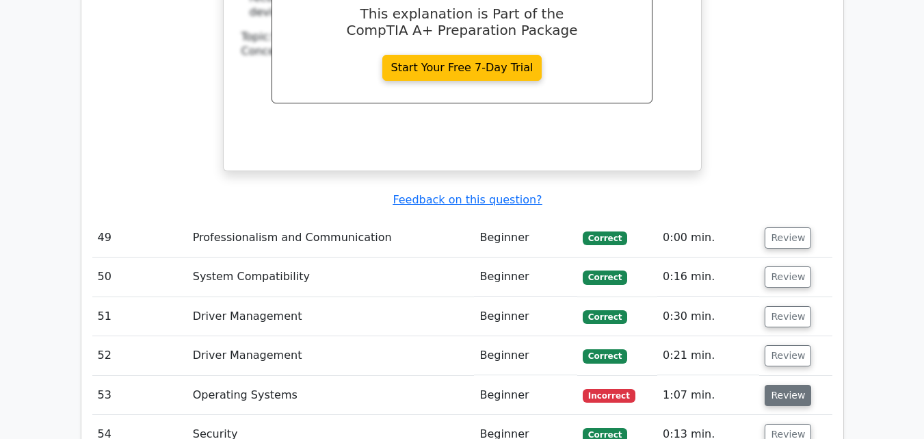
click at [783, 385] on button "Review" at bounding box center [788, 395] width 47 height 21
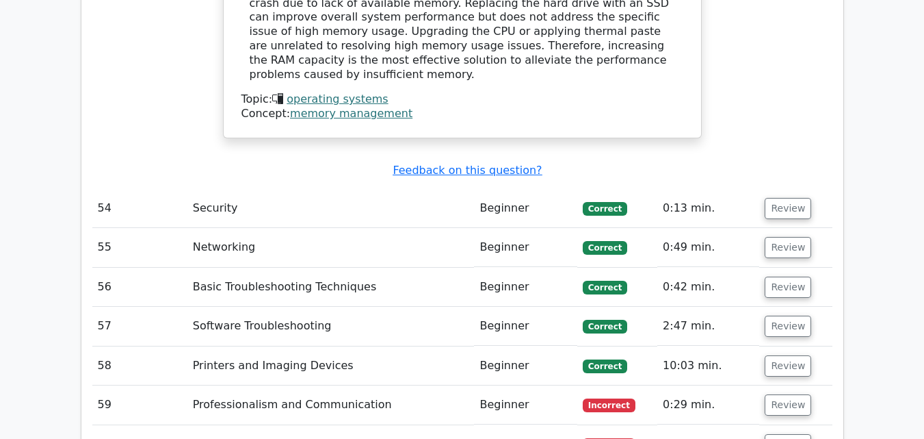
scroll to position [13952, 0]
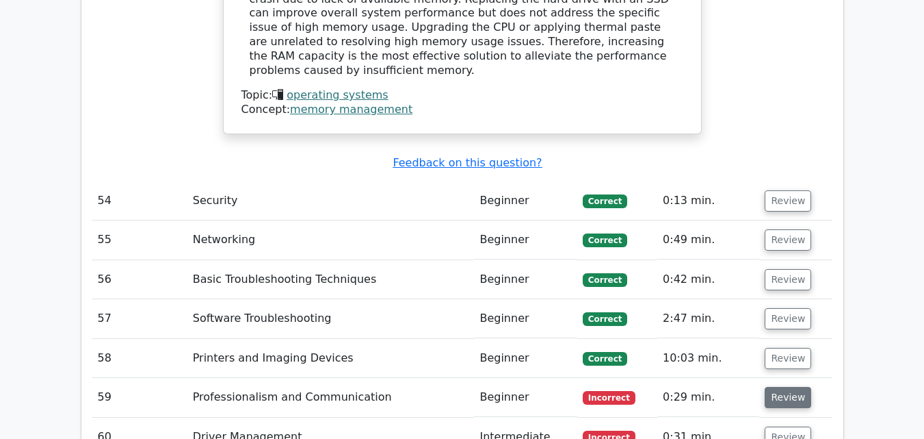
click at [773, 387] on button "Review" at bounding box center [788, 397] width 47 height 21
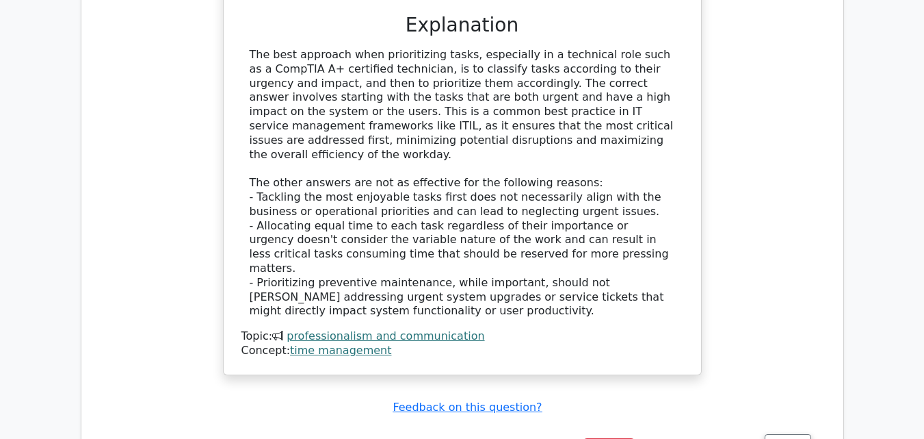
scroll to position [14740, 0]
click at [777, 431] on button "Review" at bounding box center [788, 441] width 47 height 21
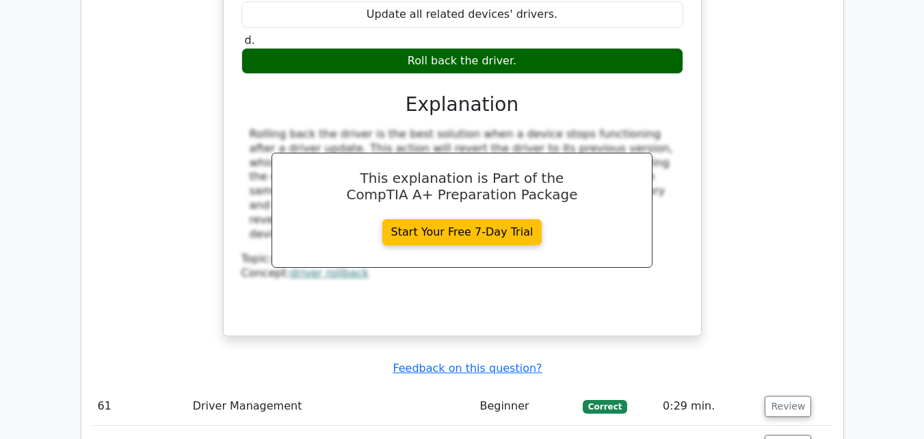
scroll to position [15378, 0]
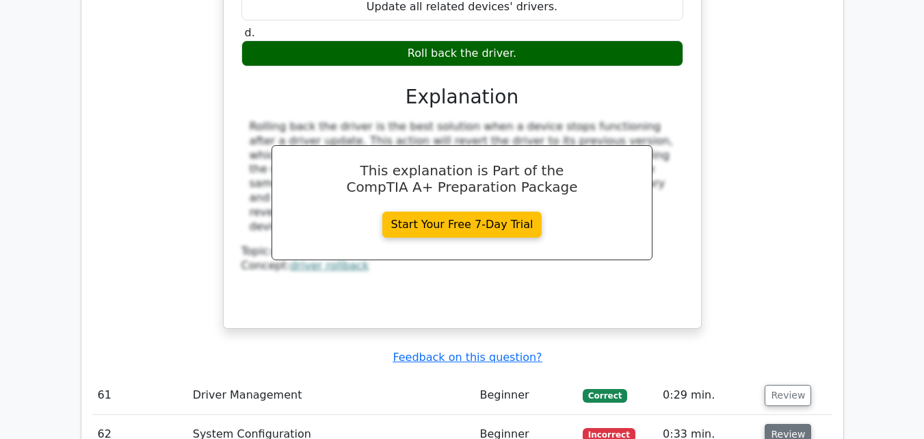
click at [781, 424] on button "Review" at bounding box center [788, 434] width 47 height 21
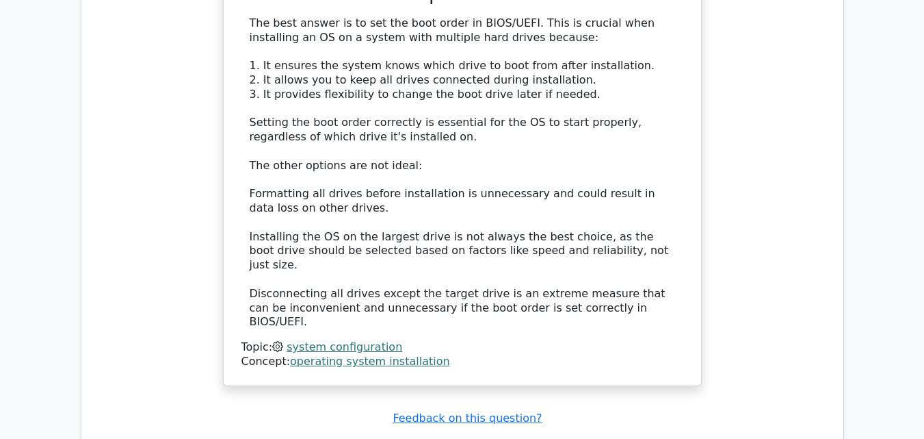
scroll to position [16113, 0]
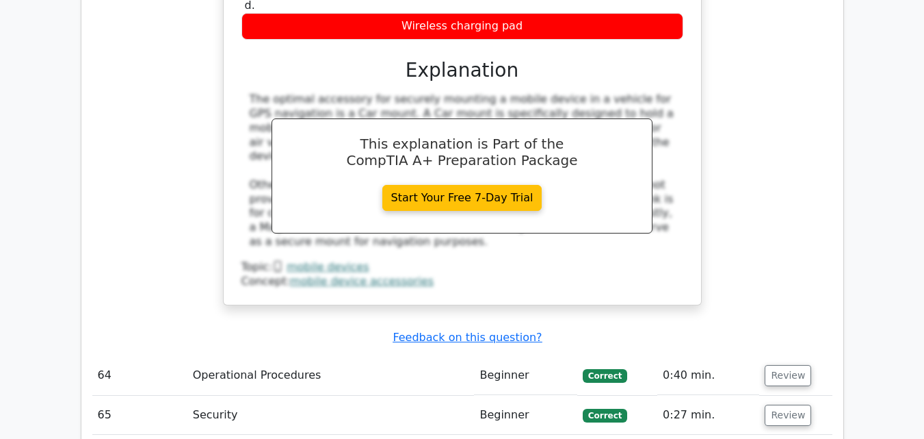
scroll to position [16805, 0]
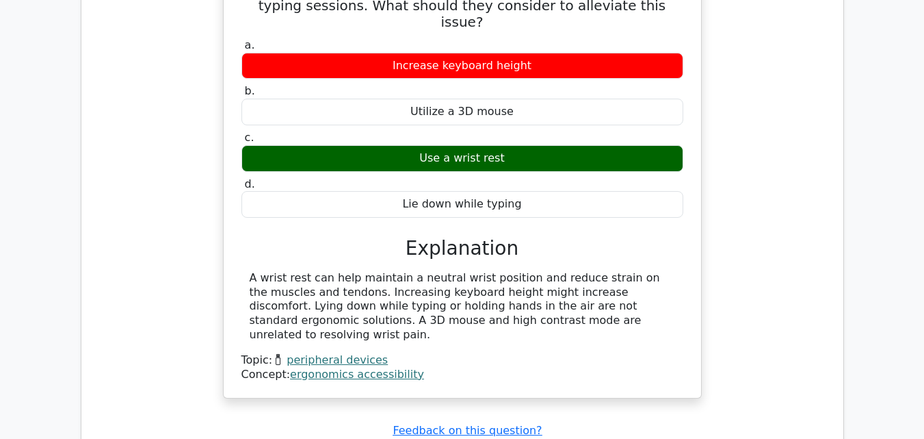
scroll to position [17416, 0]
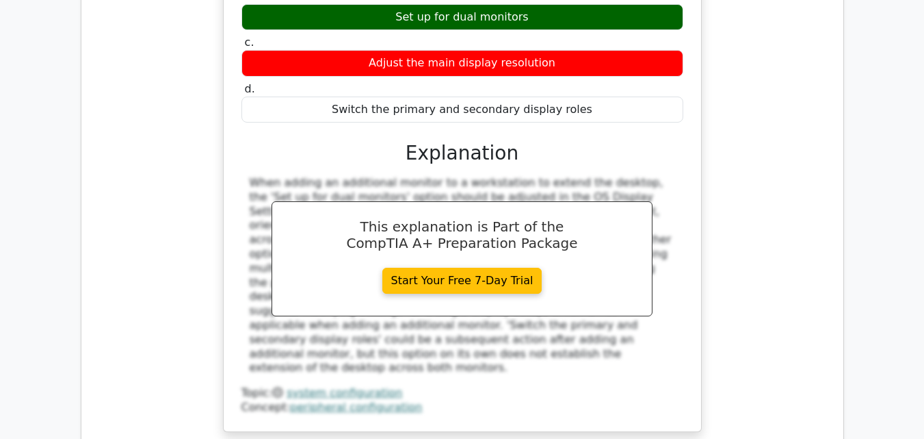
scroll to position [18129, 0]
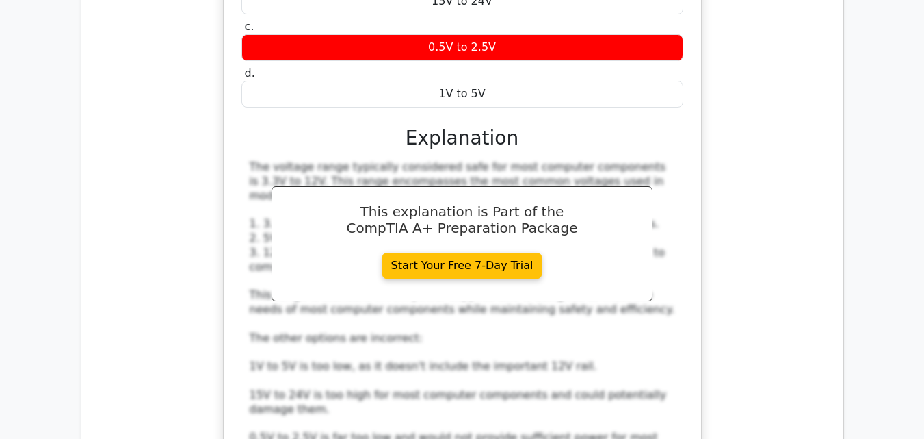
scroll to position [18869, 0]
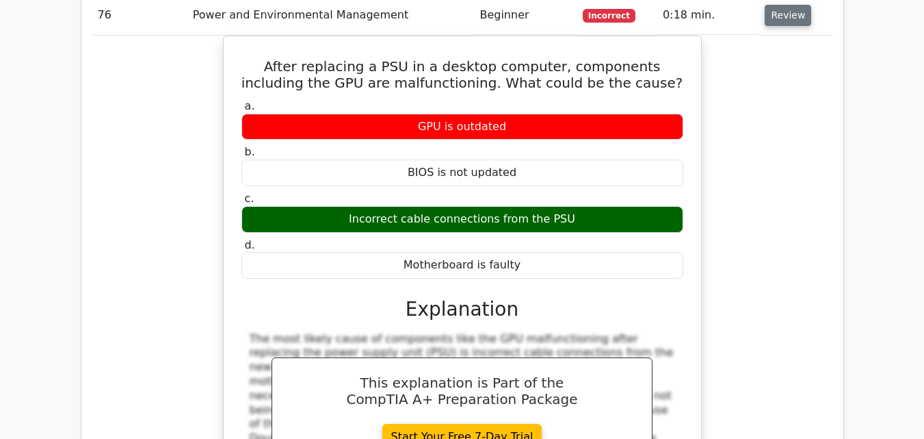
scroll to position [19454, 0]
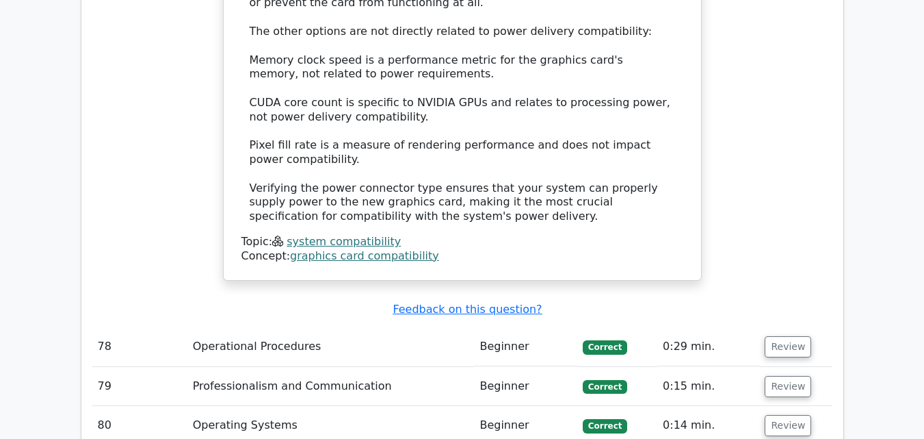
scroll to position [20444, 0]
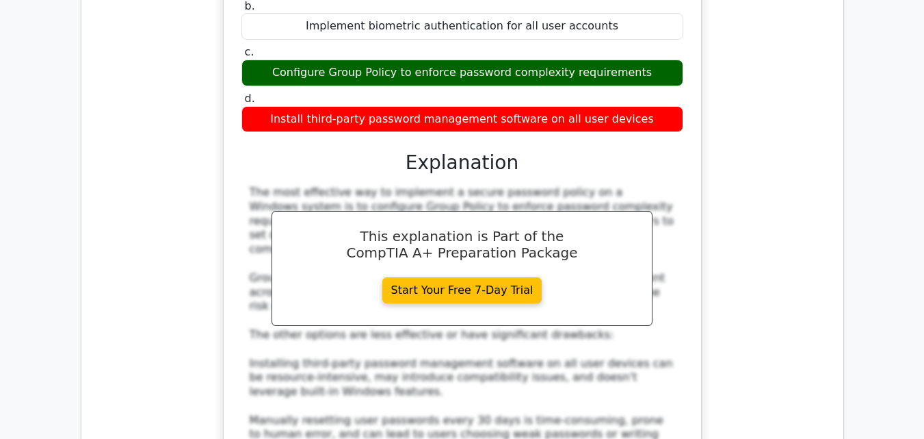
scroll to position [21189, 0]
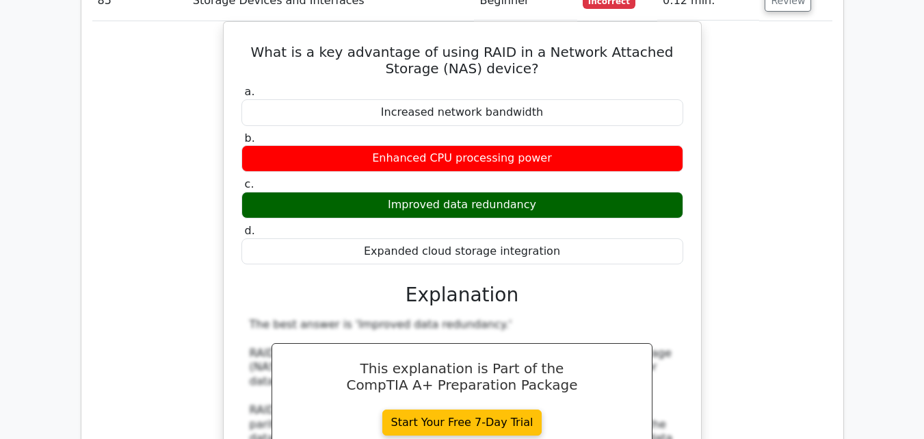
scroll to position [21843, 0]
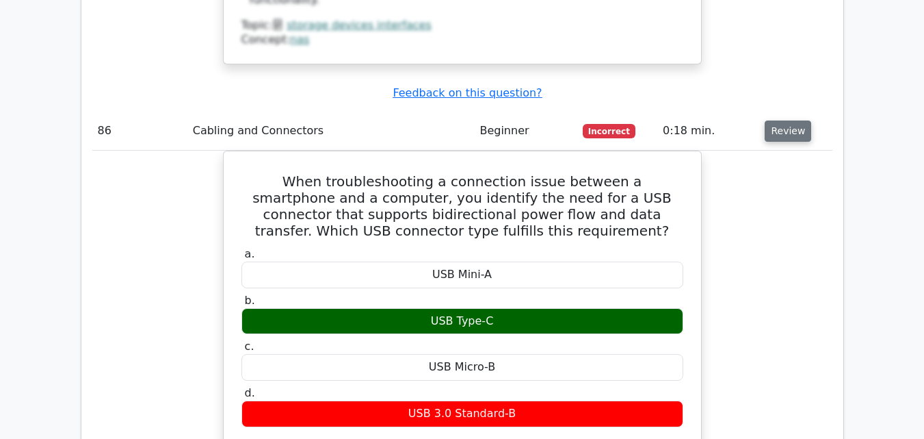
scroll to position [22477, 0]
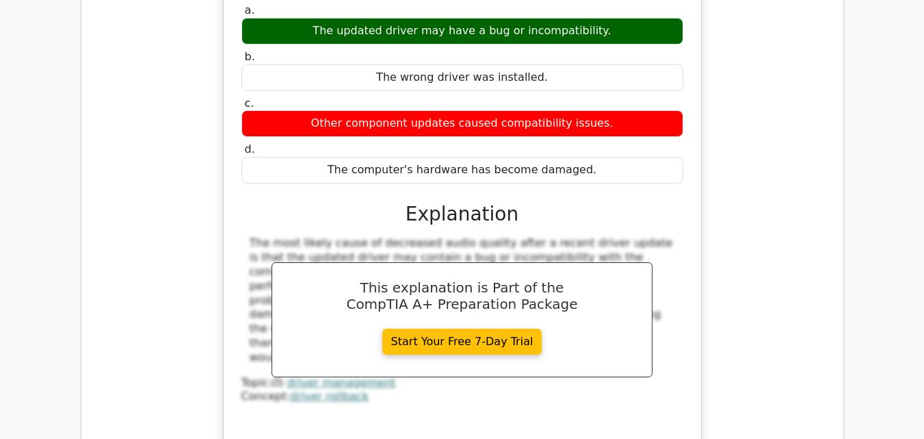
scroll to position [23415, 0]
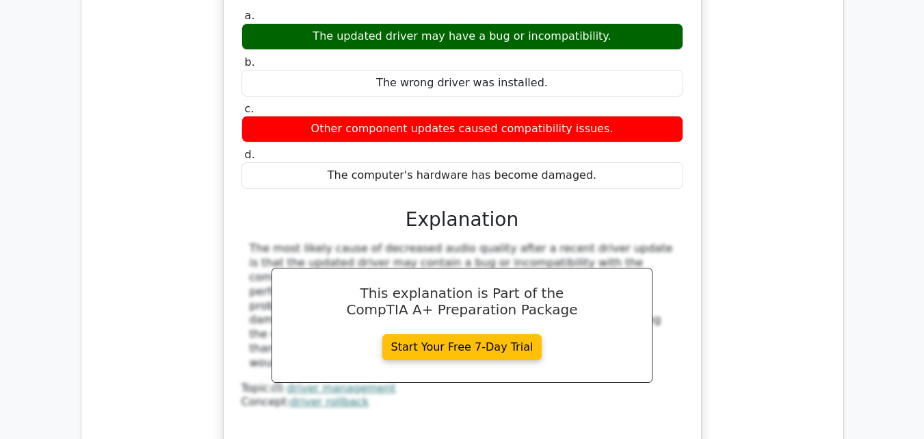
drag, startPoint x: 785, startPoint y: 284, endPoint x: 848, endPoint y: 276, distance: 63.5
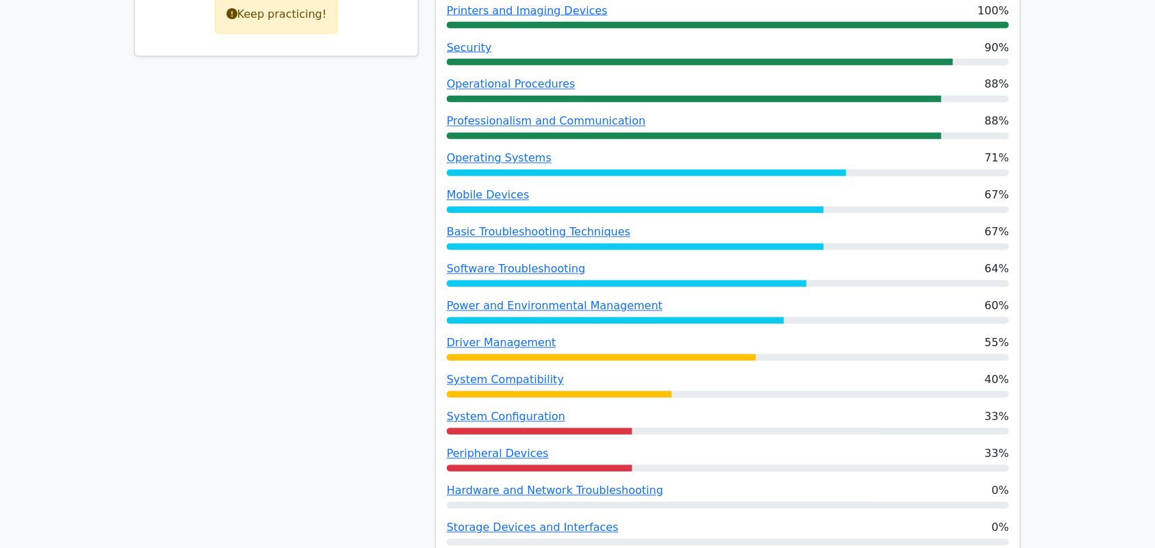
scroll to position [717, 0]
